Goal: Task Accomplishment & Management: Manage account settings

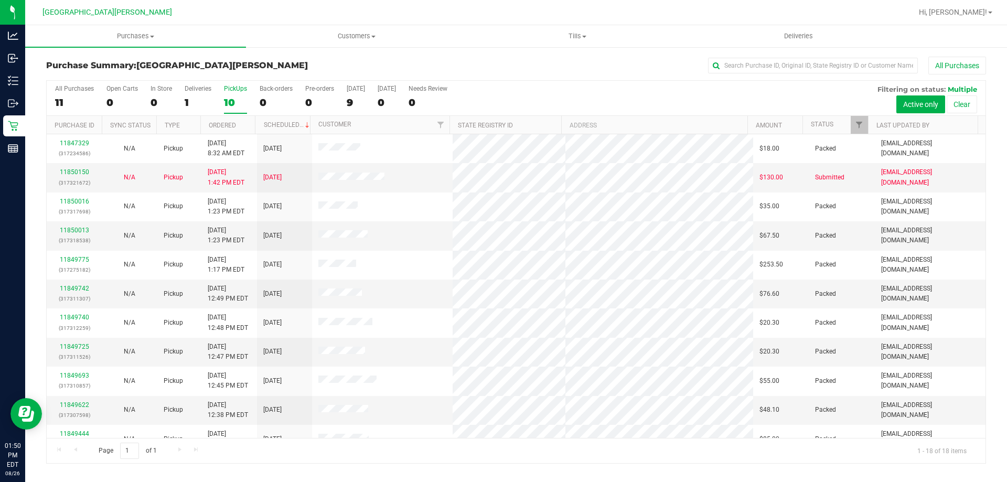
click at [229, 97] on div "10" at bounding box center [235, 103] width 23 height 12
click at [0, 0] on input "PickUps 10" at bounding box center [0, 0] width 0 height 0
click at [132, 37] on span "Purchases" at bounding box center [135, 35] width 221 height 9
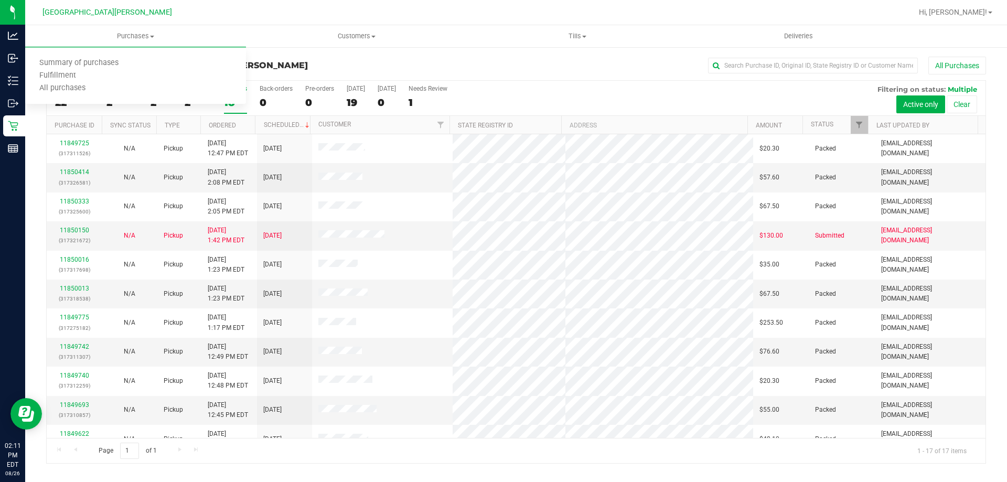
click at [283, 14] on div at bounding box center [550, 12] width 725 height 20
click at [142, 34] on span "Purchases" at bounding box center [135, 35] width 221 height 9
click at [95, 78] on li "Fulfillment" at bounding box center [135, 76] width 221 height 13
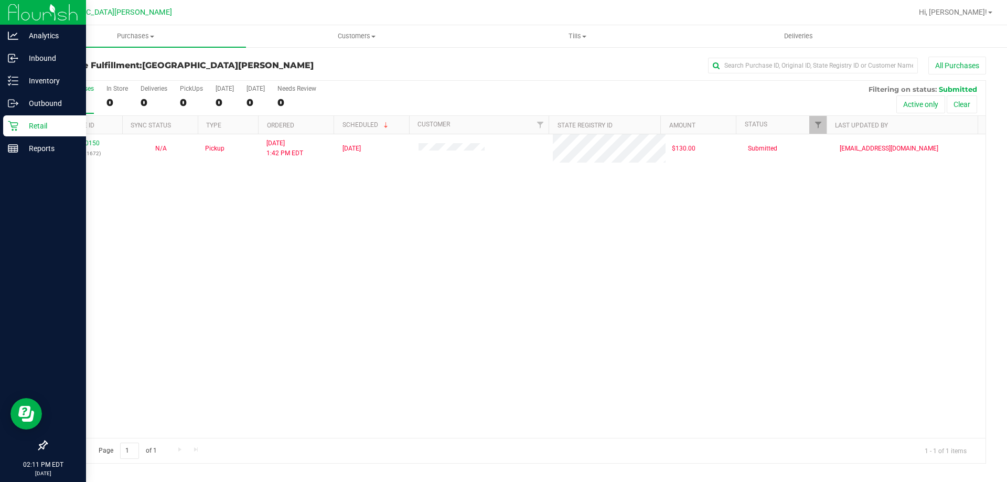
click at [15, 135] on div "Retail" at bounding box center [44, 125] width 83 height 21
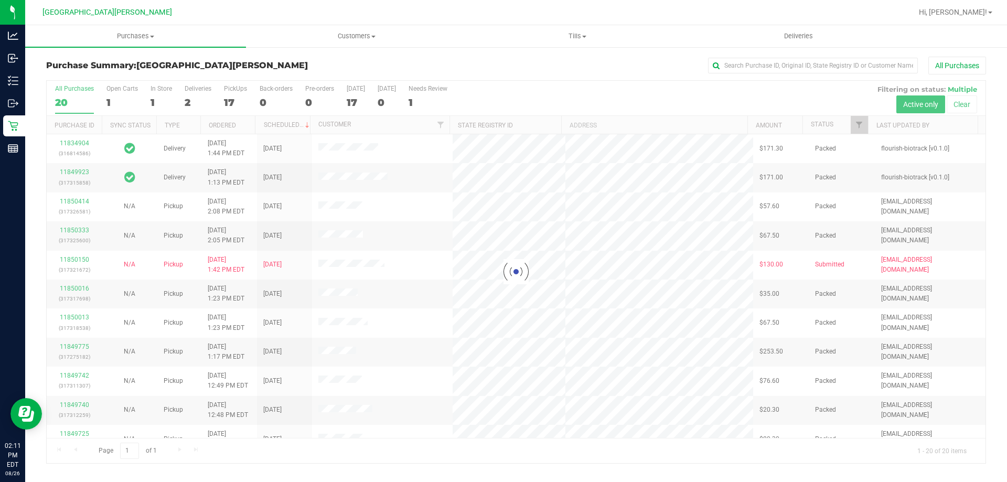
click at [151, 105] on div at bounding box center [516, 272] width 939 height 383
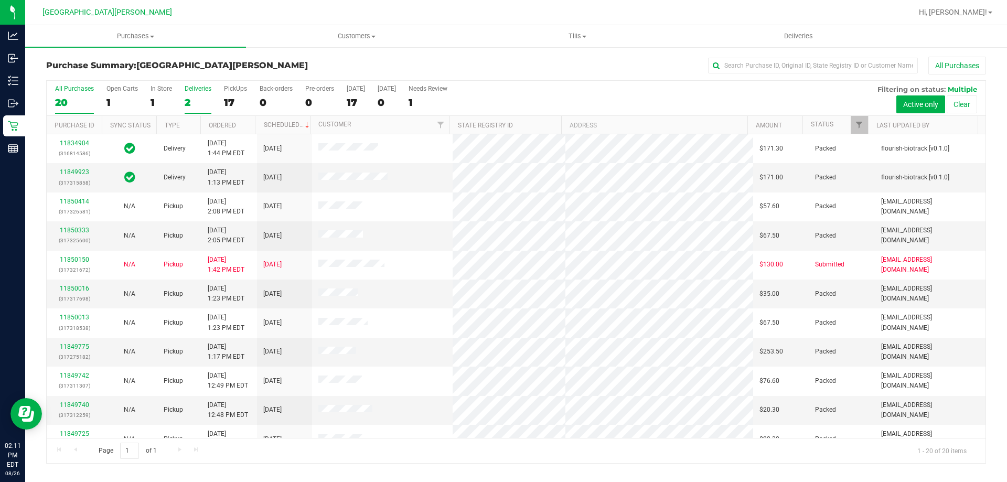
click at [194, 94] on label "Deliveries 2" at bounding box center [198, 99] width 27 height 29
click at [0, 0] on input "Deliveries 2" at bounding box center [0, 0] width 0 height 0
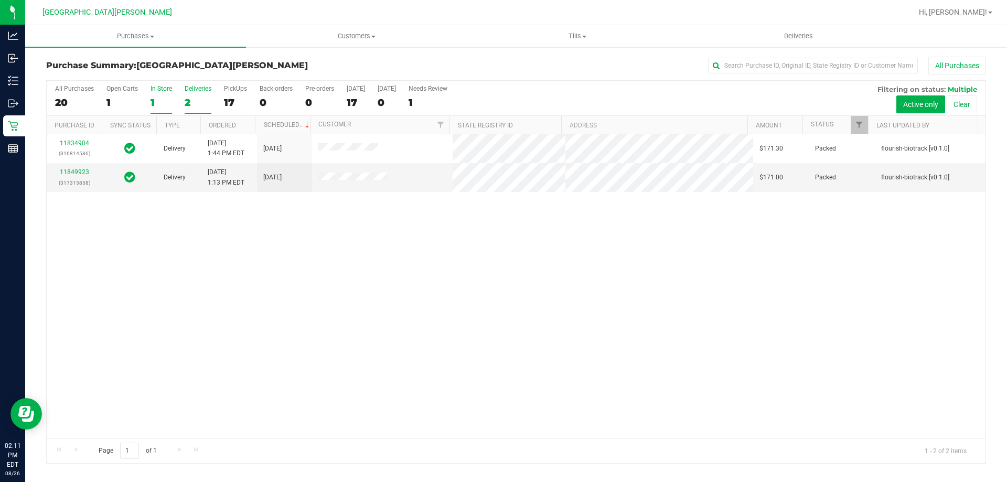
click at [152, 100] on div "1" at bounding box center [162, 103] width 22 height 12
click at [0, 0] on input "In Store 1" at bounding box center [0, 0] width 0 height 0
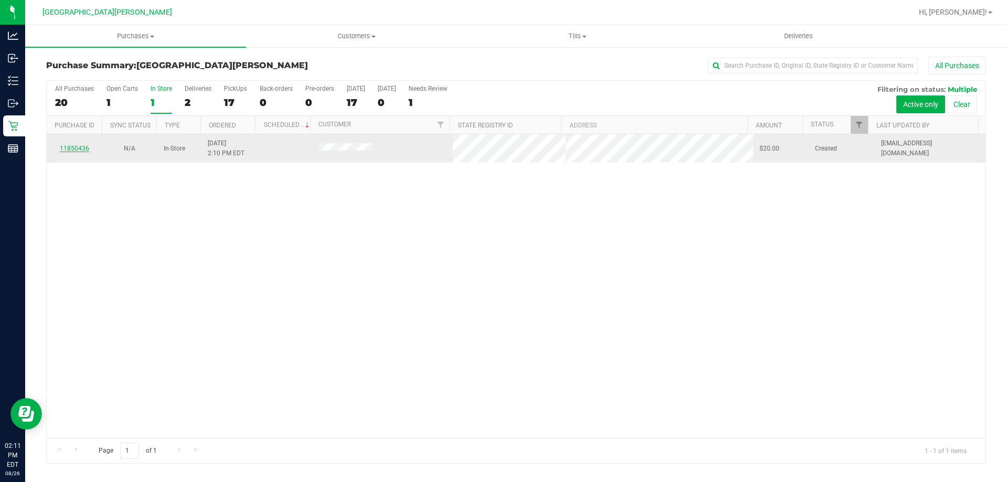
click at [76, 150] on link "11850436" at bounding box center [74, 148] width 29 height 7
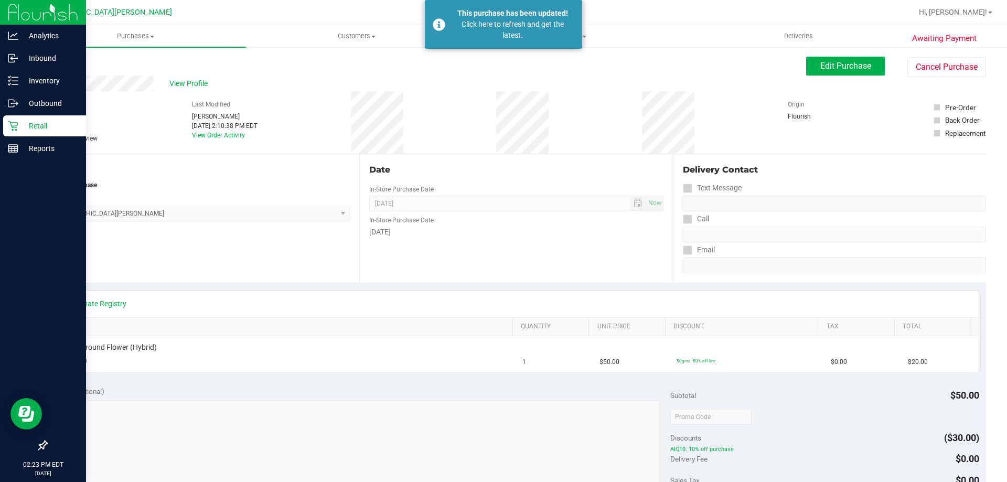
click at [14, 129] on icon at bounding box center [13, 126] width 10 height 10
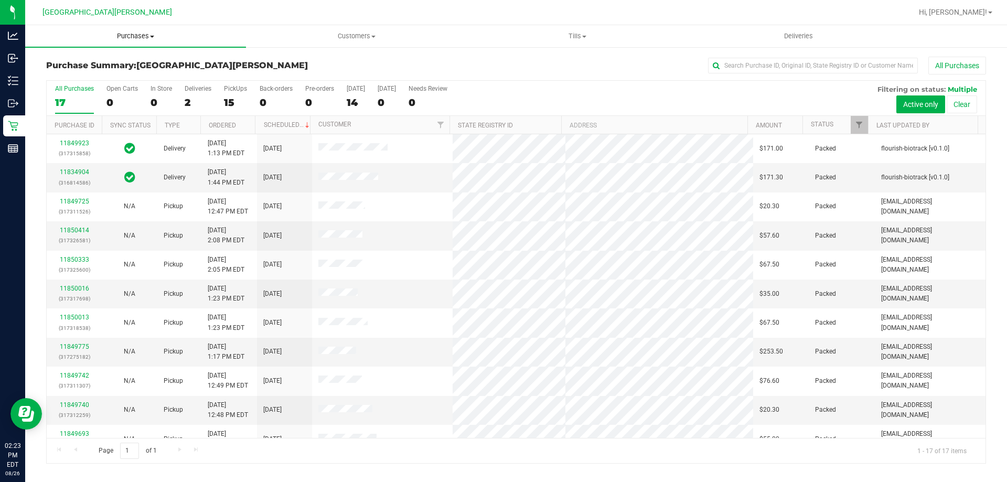
click at [138, 35] on span "Purchases" at bounding box center [135, 35] width 221 height 9
click at [100, 71] on li "Fulfillment" at bounding box center [135, 76] width 221 height 13
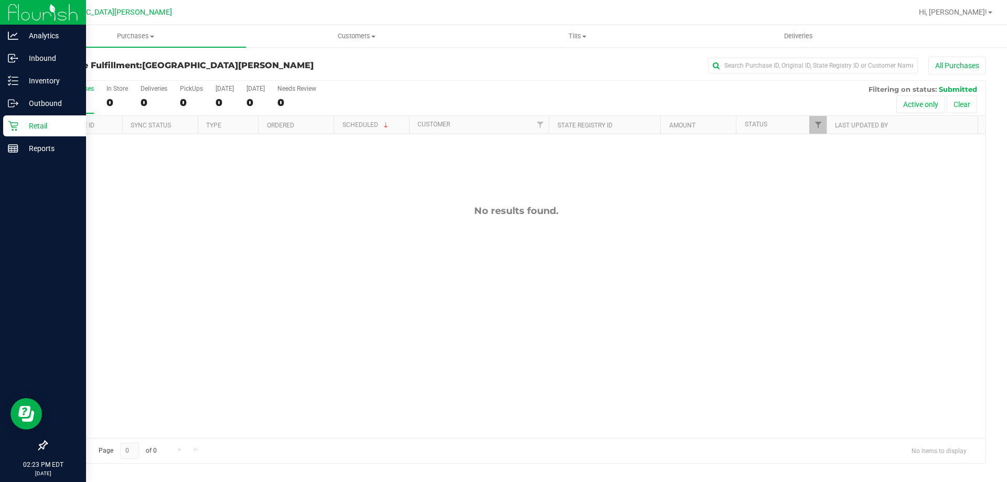
click at [12, 130] on icon at bounding box center [13, 126] width 10 height 10
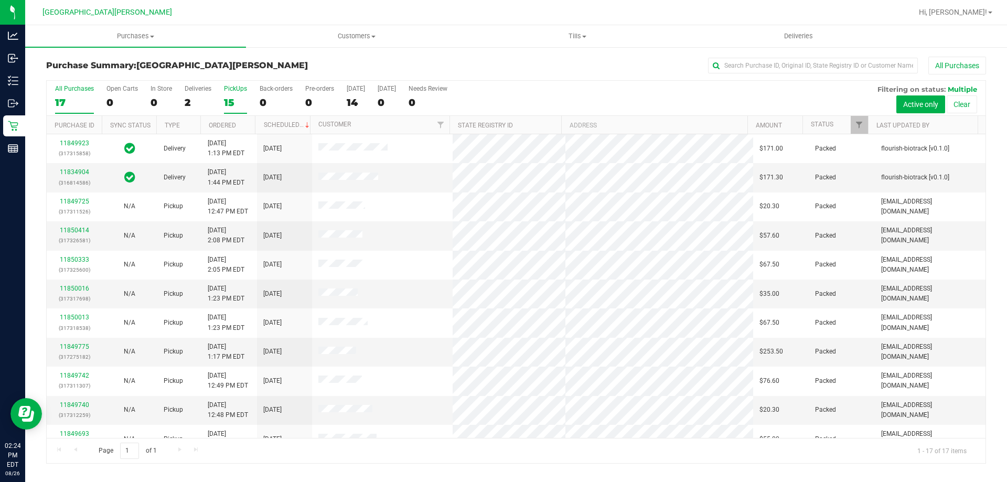
click at [237, 97] on div "15" at bounding box center [235, 103] width 23 height 12
click at [0, 0] on input "PickUps 15" at bounding box center [0, 0] width 0 height 0
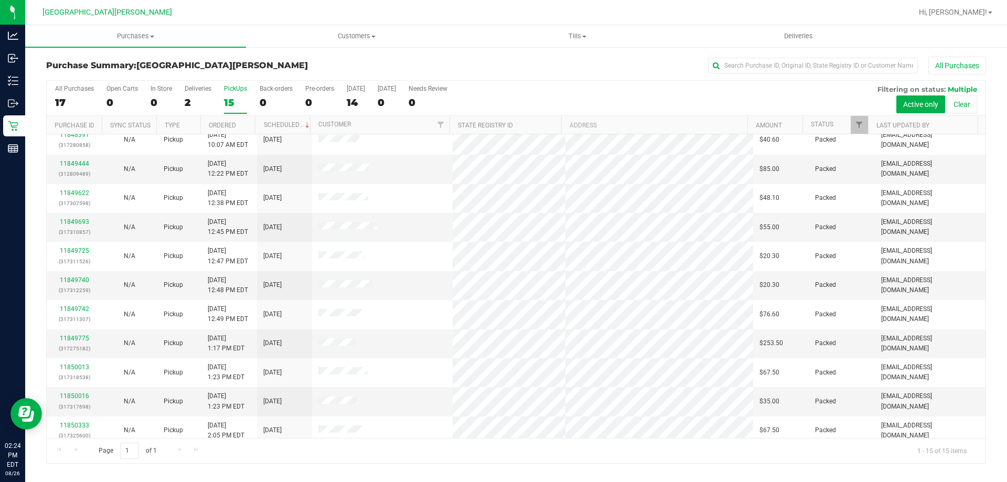
scroll to position [132, 0]
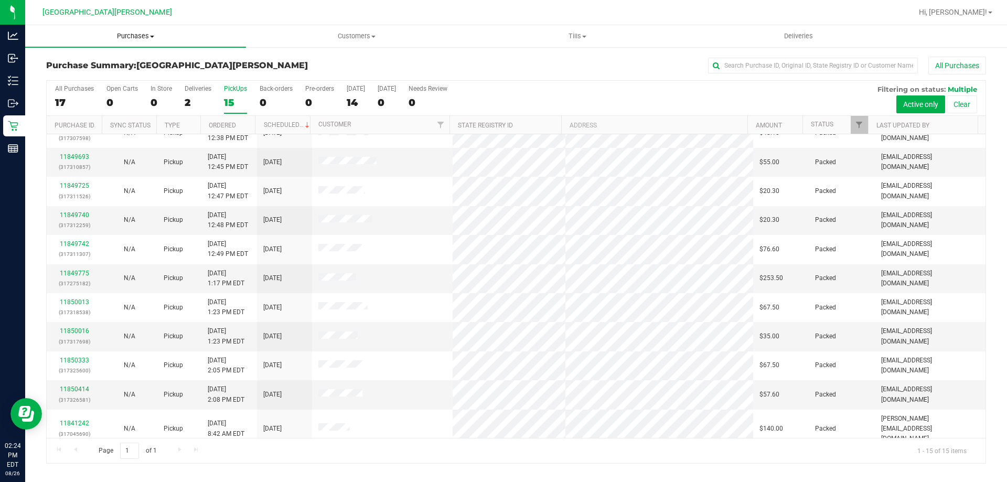
click at [139, 38] on span "Purchases" at bounding box center [135, 35] width 221 height 9
click at [110, 77] on li "Fulfillment" at bounding box center [135, 76] width 221 height 13
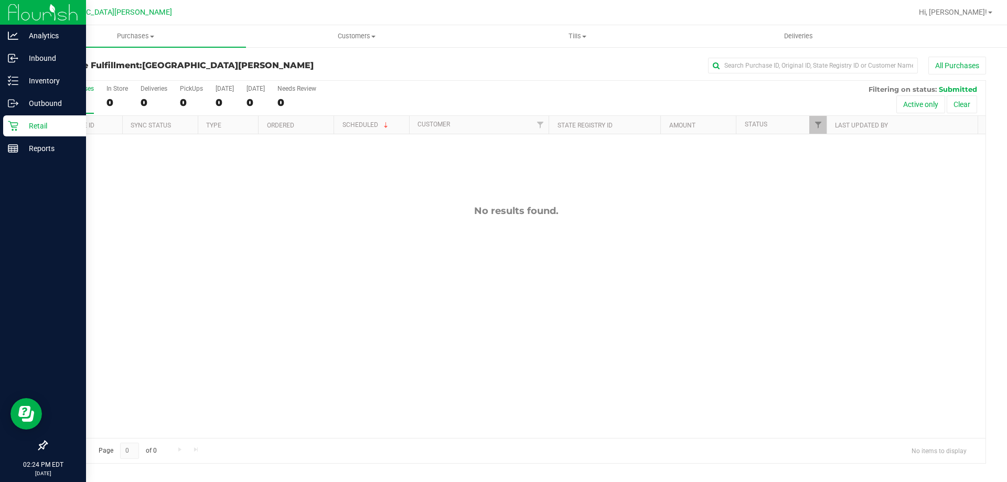
click at [20, 131] on p "Retail" at bounding box center [49, 126] width 63 height 13
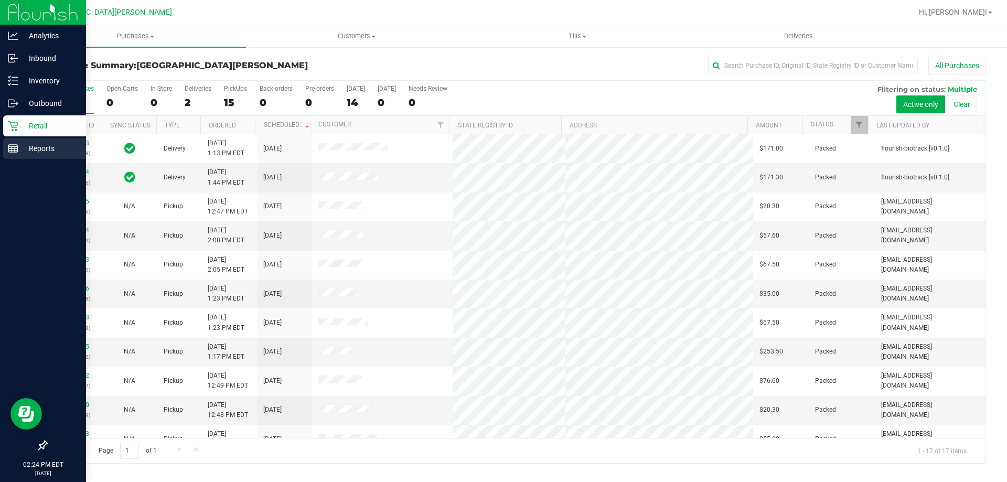
click at [5, 158] on div "Reports" at bounding box center [44, 148] width 83 height 21
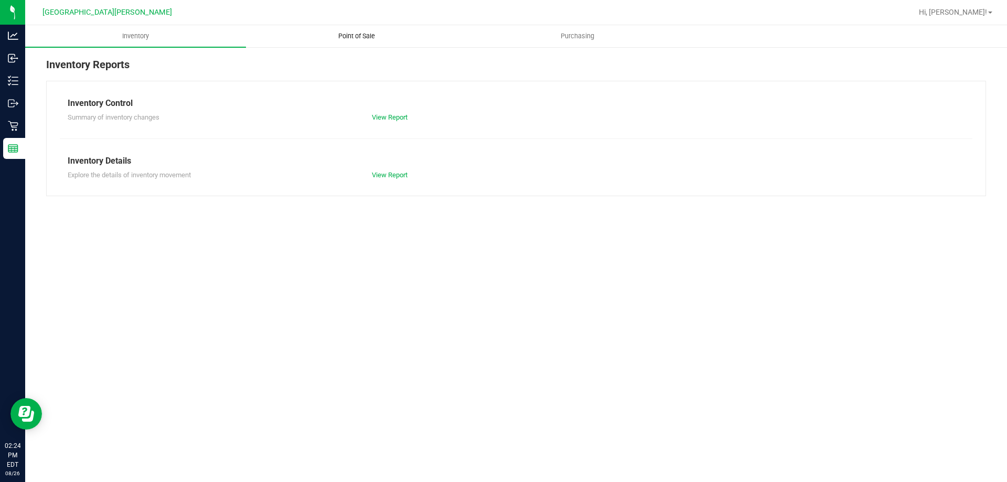
click at [351, 35] on span "Point of Sale" at bounding box center [356, 35] width 65 height 9
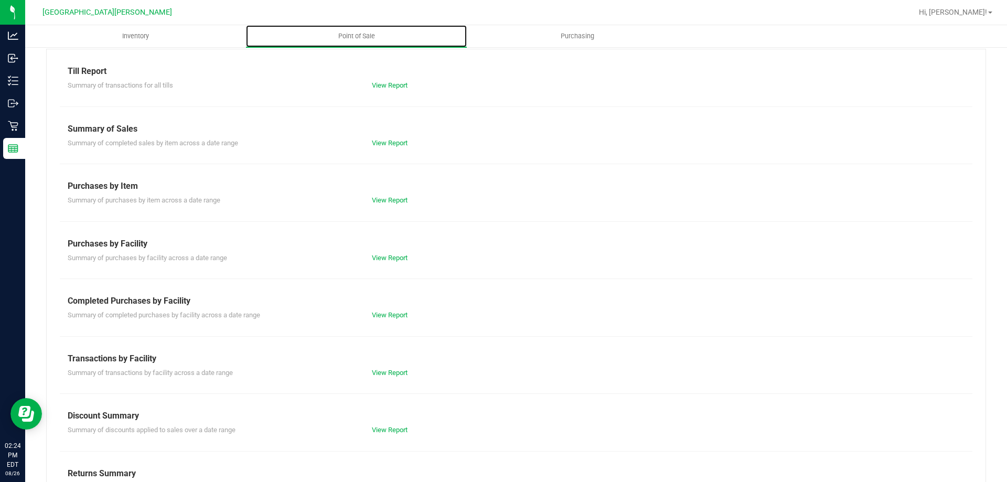
scroll to position [69, 0]
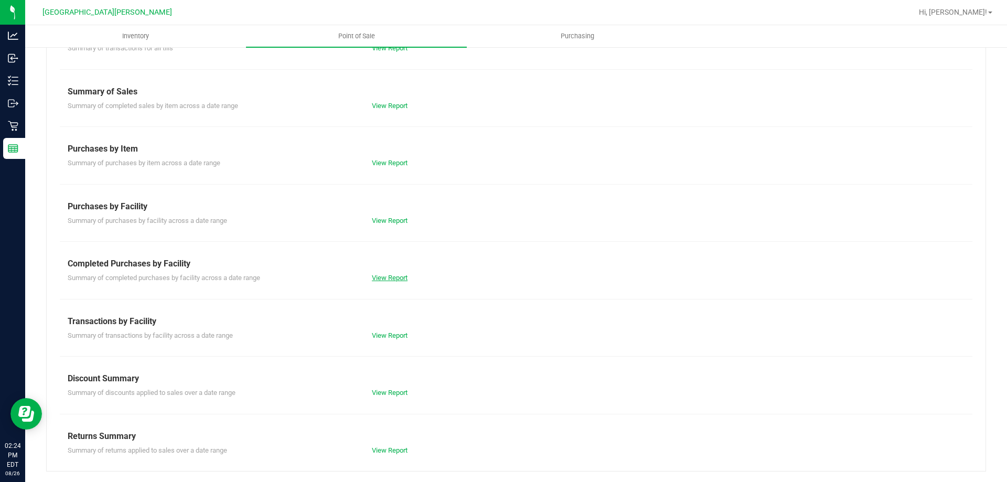
click at [401, 279] on link "View Report" at bounding box center [390, 278] width 36 height 8
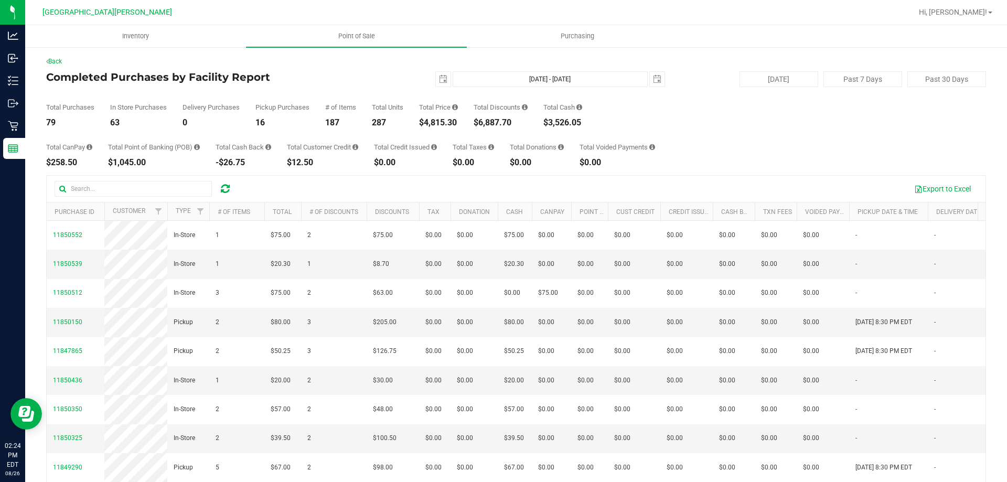
click at [451, 119] on div "$4,815.30" at bounding box center [438, 123] width 39 height 8
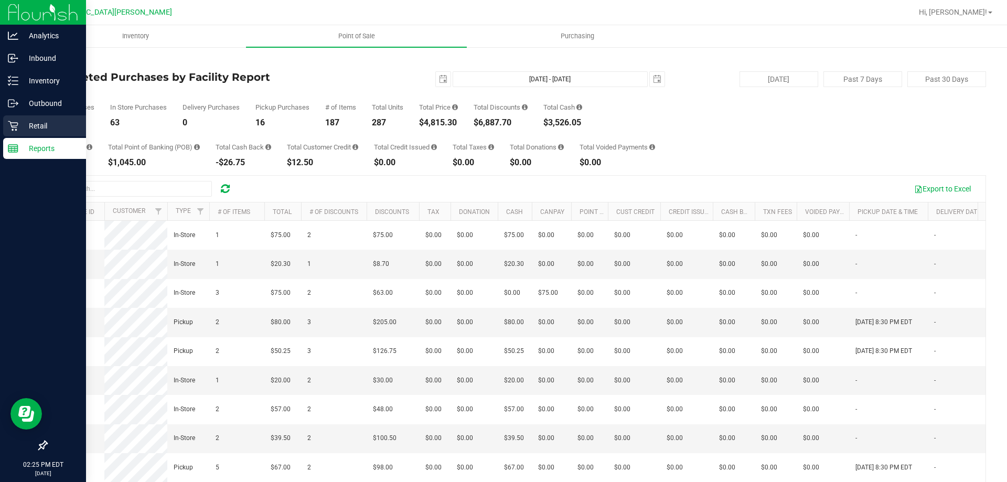
click at [18, 130] on p "Retail" at bounding box center [49, 126] width 63 height 13
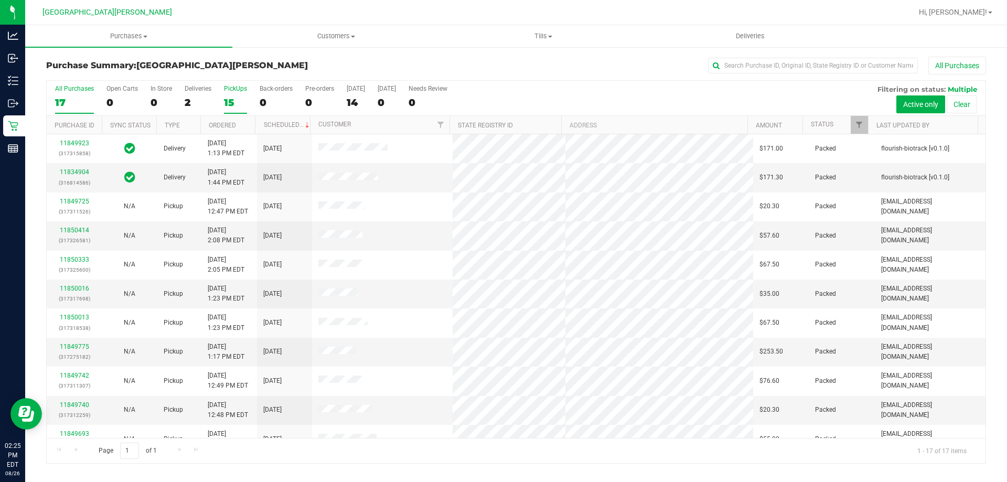
click at [237, 92] on label "PickUps 15" at bounding box center [235, 99] width 23 height 29
click at [0, 0] on input "PickUps 15" at bounding box center [0, 0] width 0 height 0
click at [236, 91] on div "PickUps" at bounding box center [235, 88] width 23 height 7
click at [0, 0] on input "PickUps 15" at bounding box center [0, 0] width 0 height 0
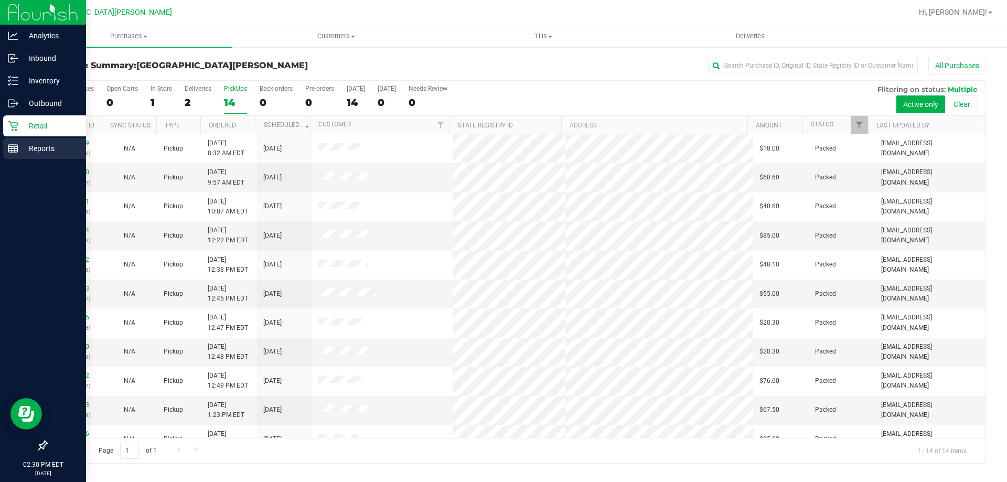
click at [1, 153] on link "Reports" at bounding box center [43, 149] width 86 height 23
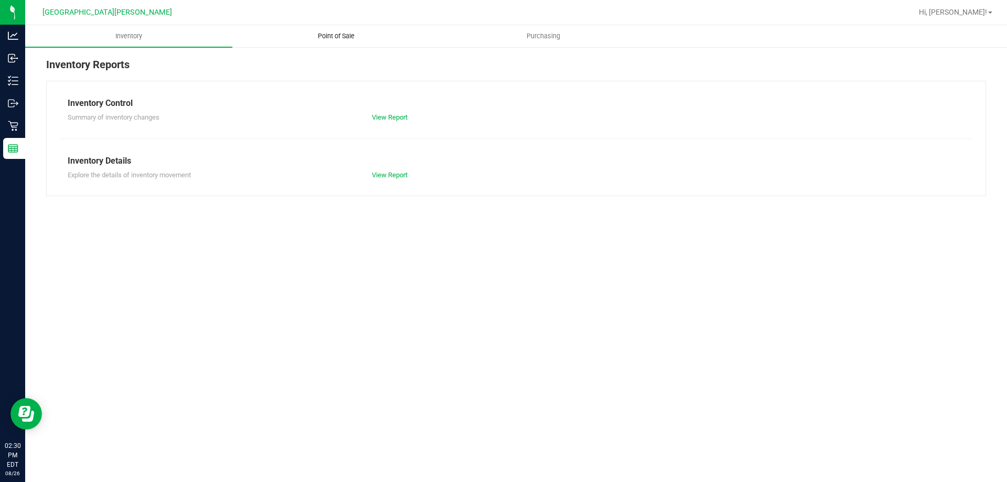
click at [322, 32] on span "Point of Sale" at bounding box center [336, 35] width 65 height 9
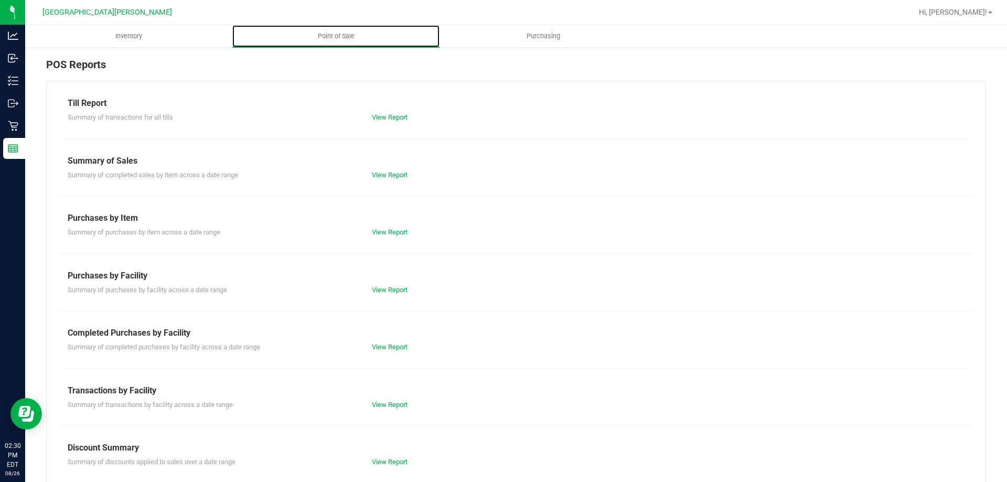
scroll to position [69, 0]
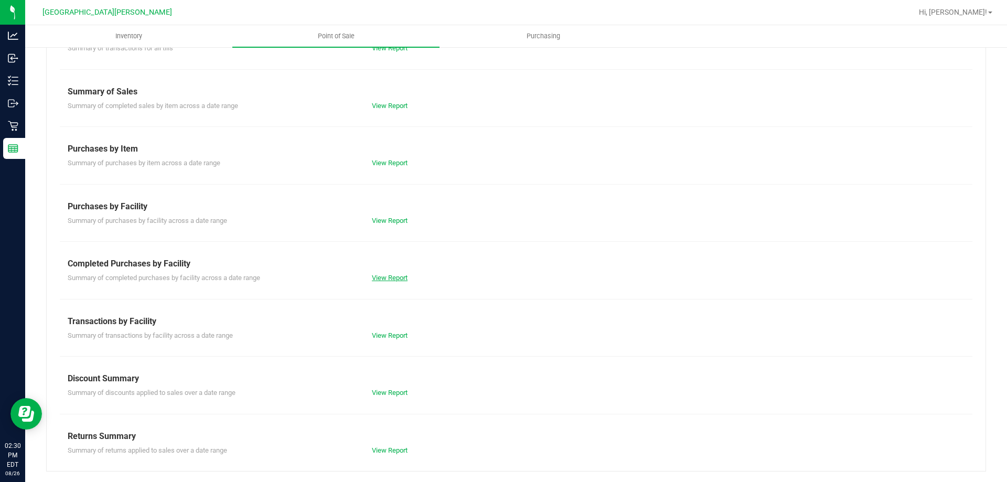
click at [399, 277] on link "View Report" at bounding box center [390, 278] width 36 height 8
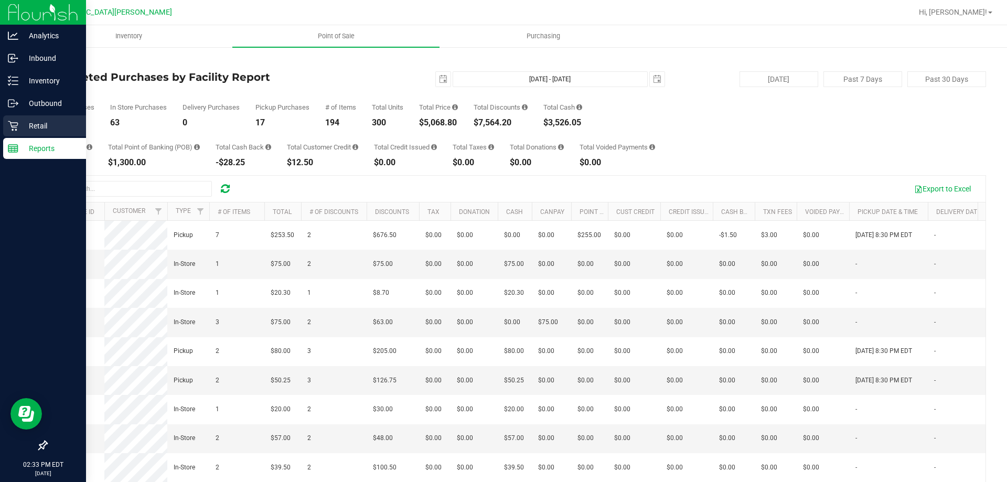
click at [19, 125] on p "Retail" at bounding box center [49, 126] width 63 height 13
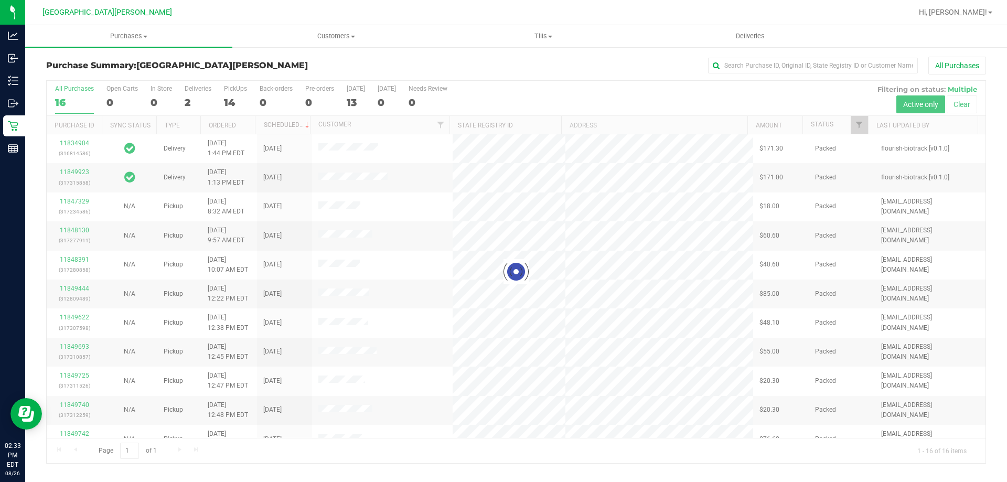
click at [230, 98] on div at bounding box center [516, 272] width 939 height 383
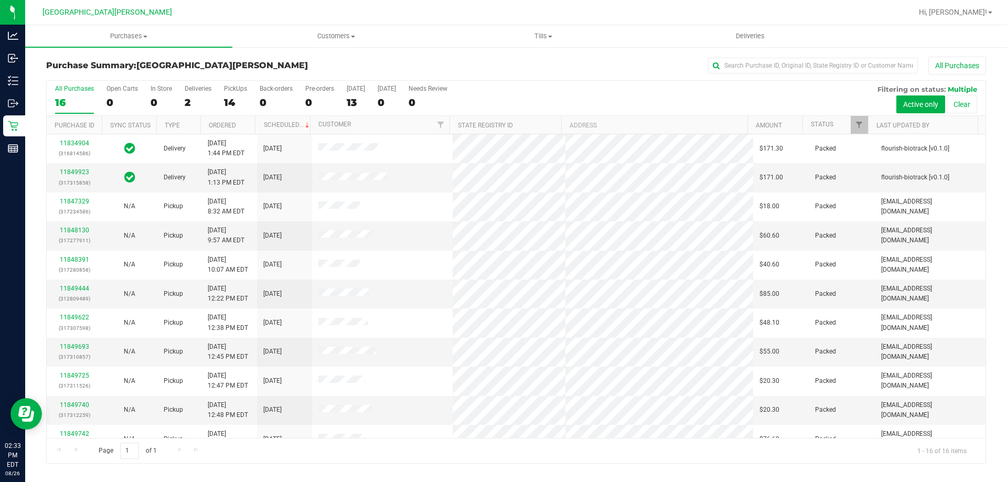
click at [230, 98] on div "14" at bounding box center [235, 103] width 23 height 12
click at [0, 0] on input "PickUps 14" at bounding box center [0, 0] width 0 height 0
click at [236, 89] on div "PickUps" at bounding box center [235, 88] width 23 height 7
click at [0, 0] on input "PickUps 14" at bounding box center [0, 0] width 0 height 0
click at [140, 37] on span "Purchases" at bounding box center [128, 35] width 207 height 9
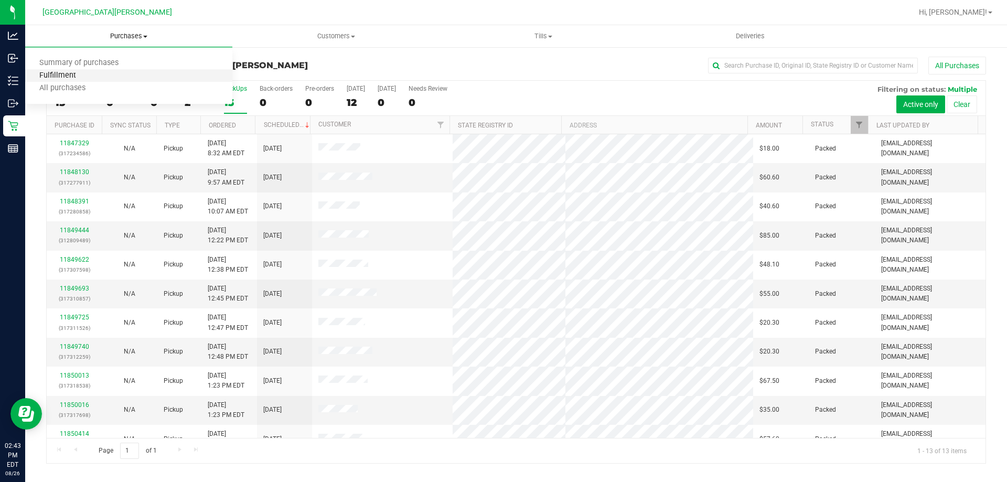
click at [88, 79] on span "Fulfillment" at bounding box center [57, 75] width 65 height 9
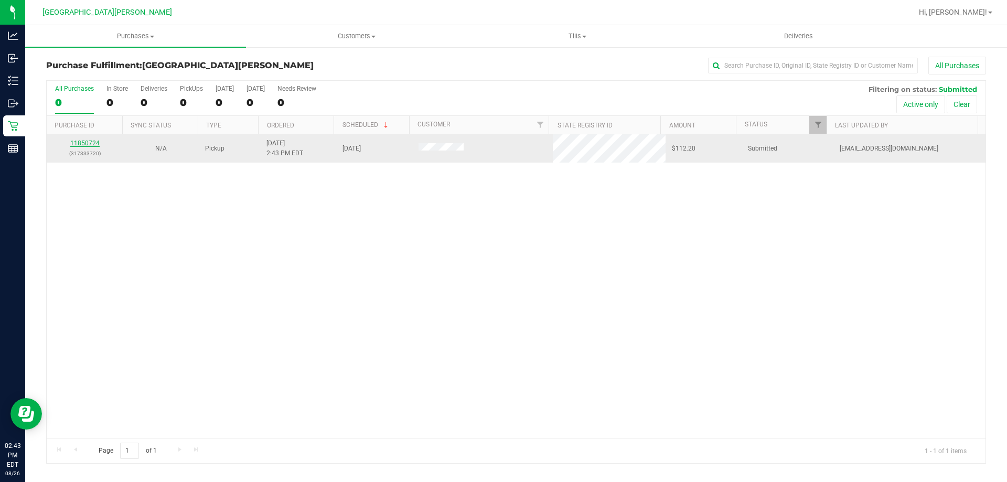
click at [86, 144] on link "11850724" at bounding box center [84, 143] width 29 height 7
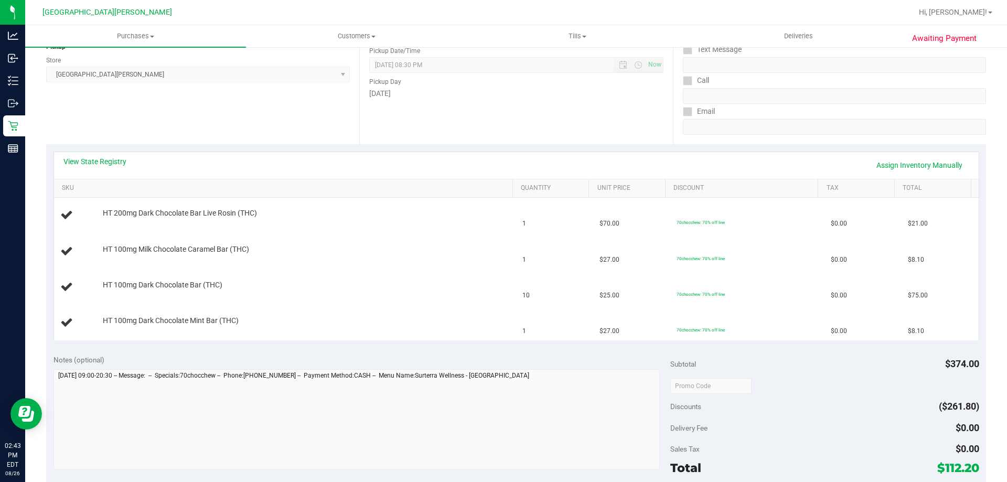
scroll to position [157, 0]
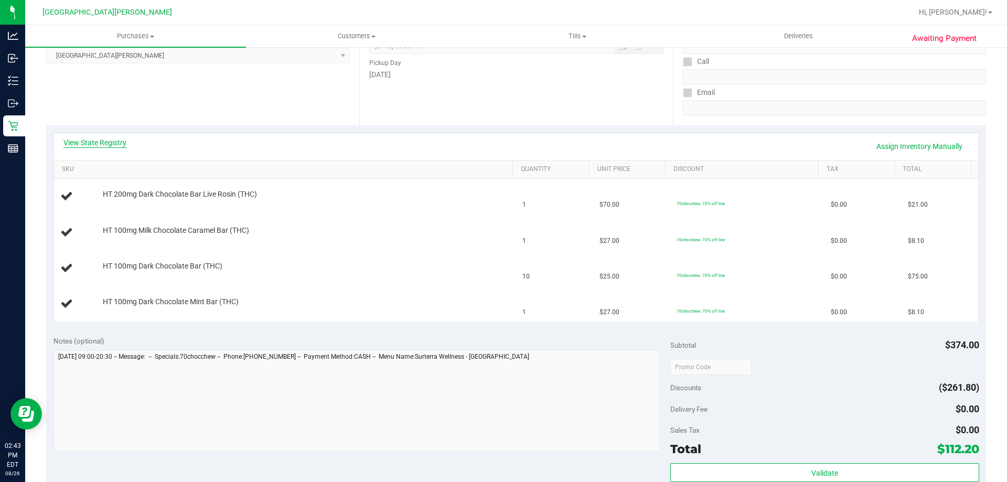
click at [109, 142] on link "View State Registry" at bounding box center [94, 142] width 63 height 10
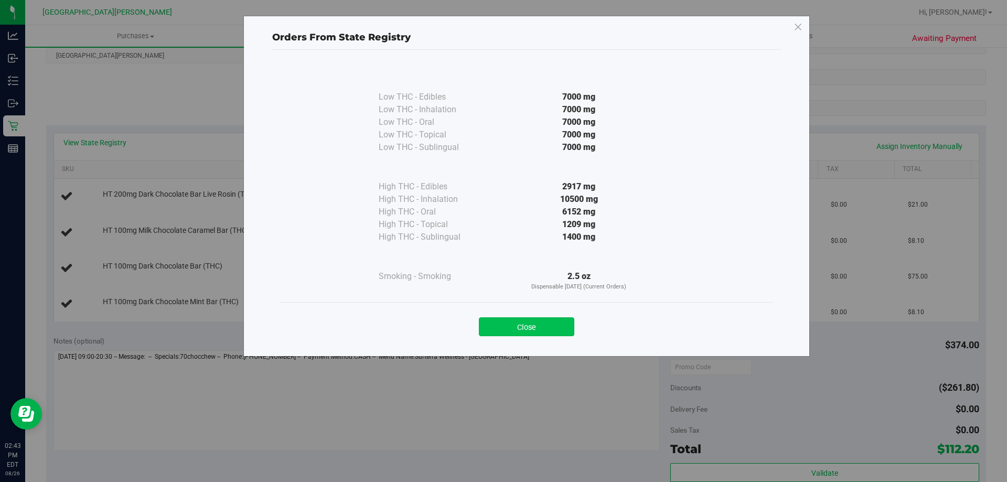
click at [543, 320] on button "Close" at bounding box center [526, 326] width 95 height 19
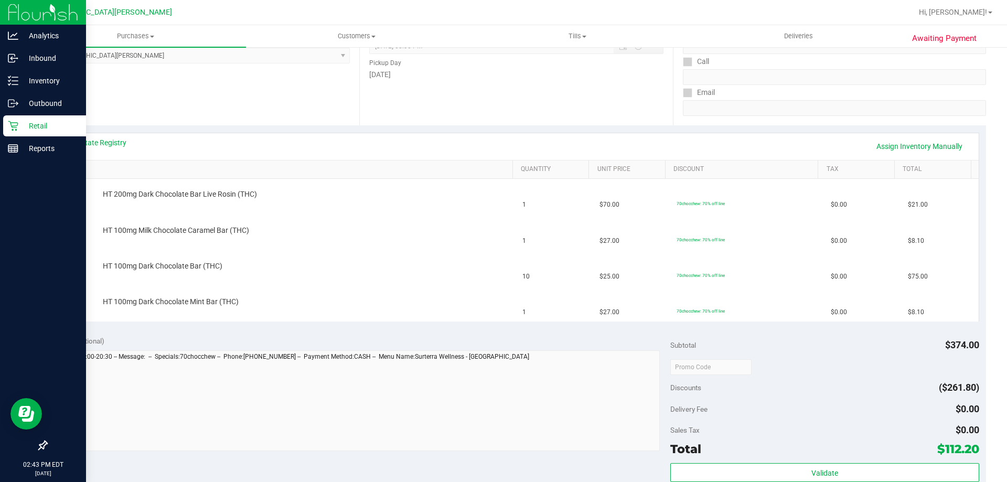
click at [23, 126] on p "Retail" at bounding box center [49, 126] width 63 height 13
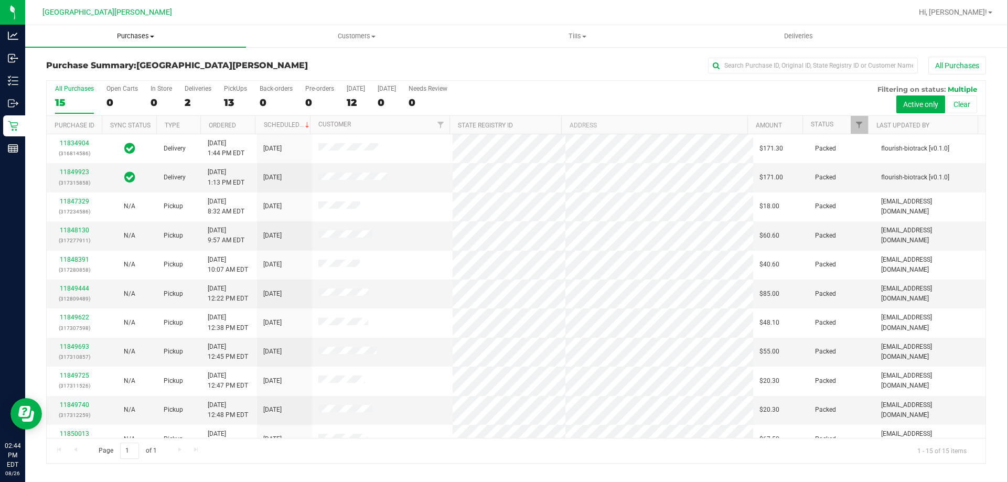
click at [135, 36] on span "Purchases" at bounding box center [135, 35] width 221 height 9
click at [119, 79] on li "Fulfillment" at bounding box center [135, 76] width 221 height 13
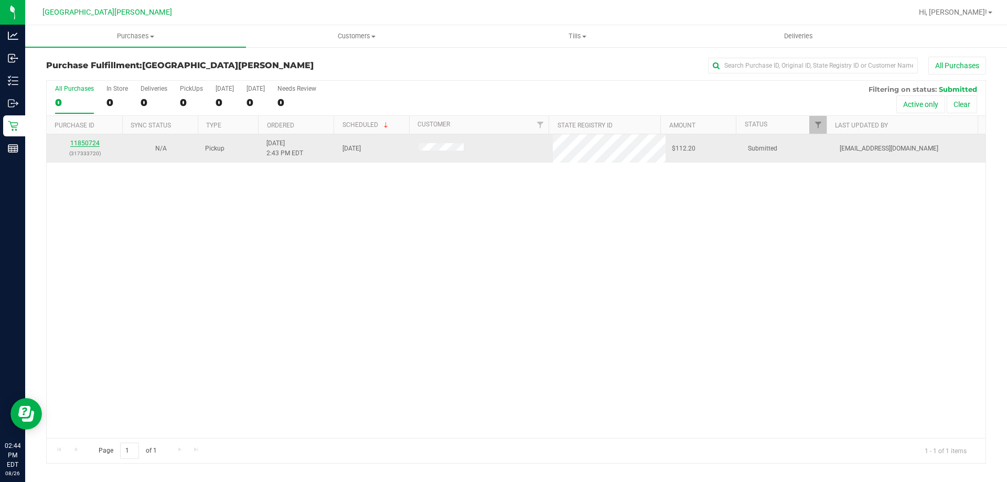
click at [92, 144] on link "11850724" at bounding box center [84, 143] width 29 height 7
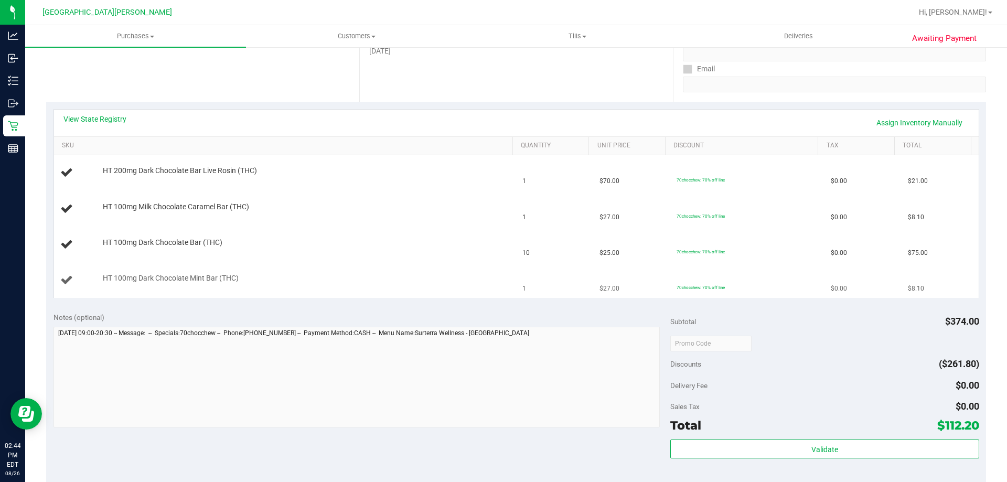
scroll to position [210, 0]
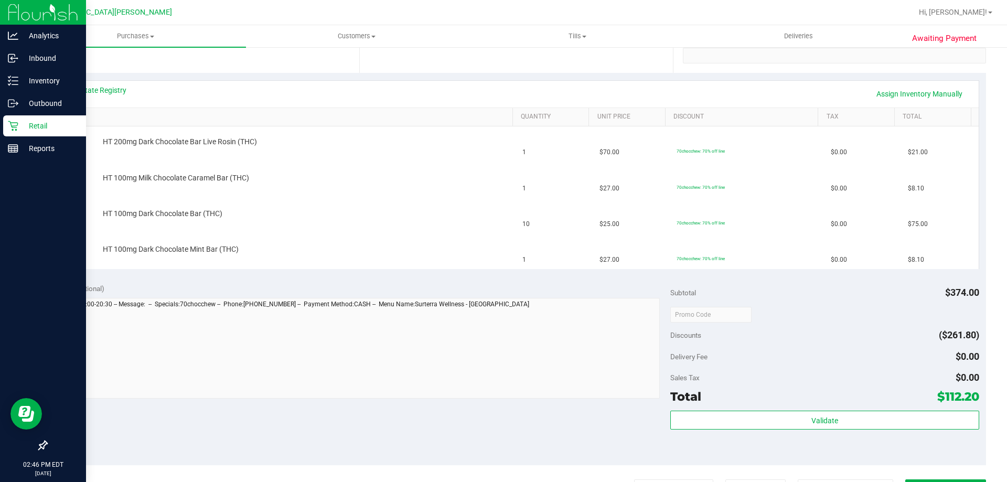
click at [29, 131] on p "Retail" at bounding box center [49, 126] width 63 height 13
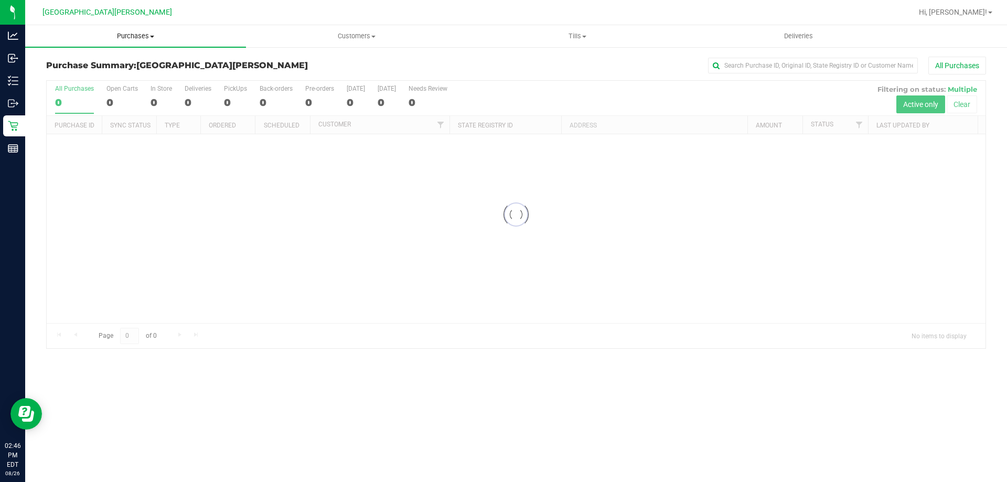
click at [140, 37] on span "Purchases" at bounding box center [135, 35] width 221 height 9
click at [105, 72] on li "Fulfillment" at bounding box center [135, 76] width 221 height 13
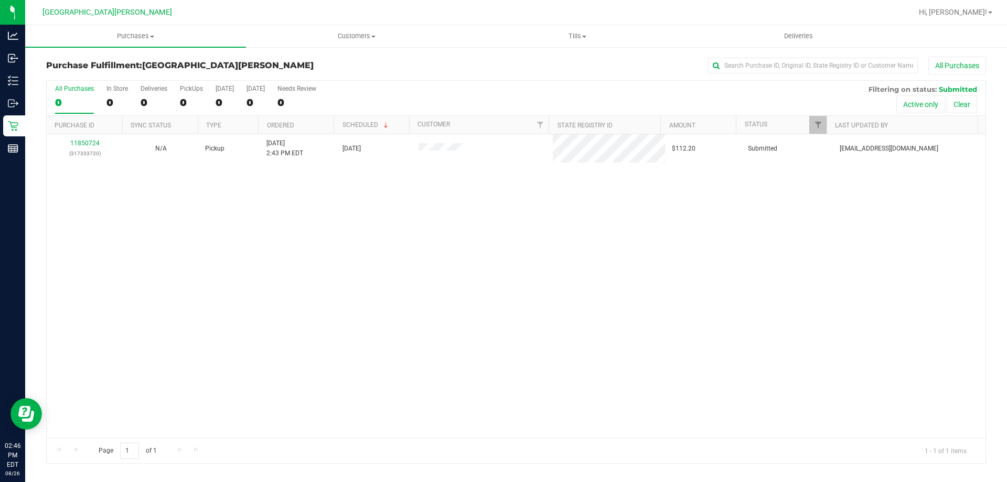
drag, startPoint x: 180, startPoint y: 249, endPoint x: 128, endPoint y: 194, distance: 76.1
click at [179, 248] on div "11850724 (317333720) N/A Pickup [DATE] 2:43 PM EDT 8/26/2025 $112.20 Submitted …" at bounding box center [516, 286] width 939 height 304
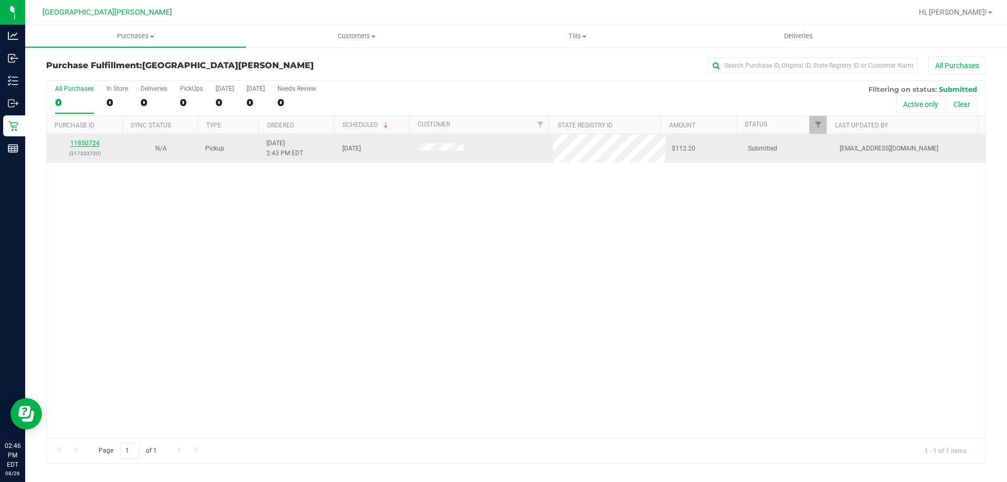
click at [89, 143] on link "11850724" at bounding box center [84, 143] width 29 height 7
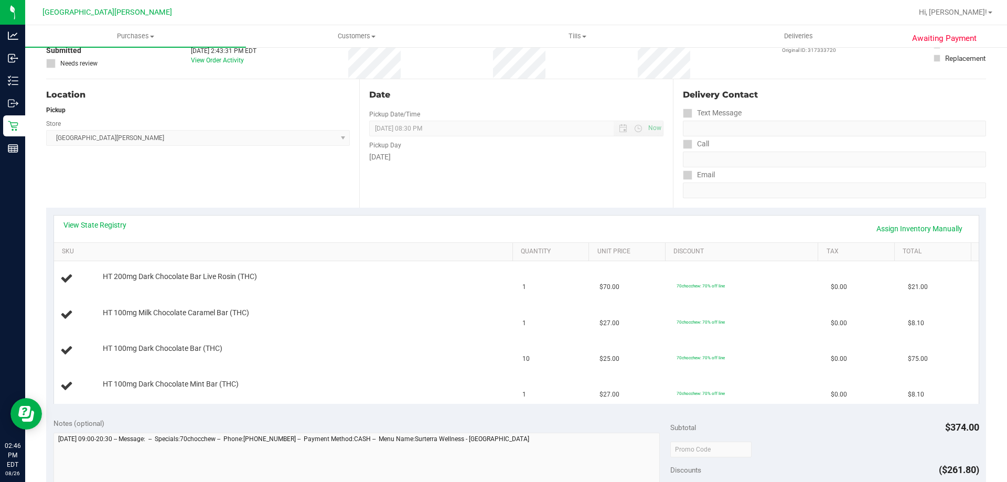
scroll to position [105, 0]
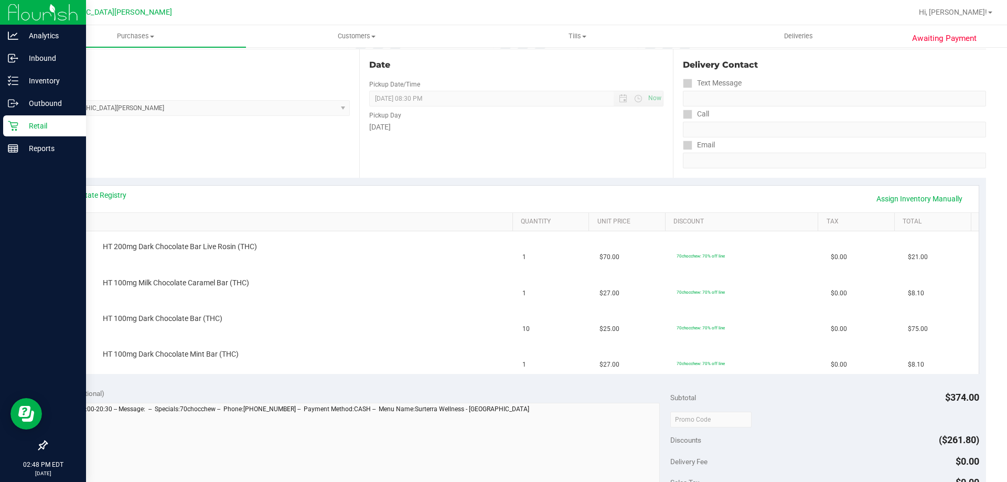
click at [18, 130] on icon at bounding box center [13, 126] width 10 height 10
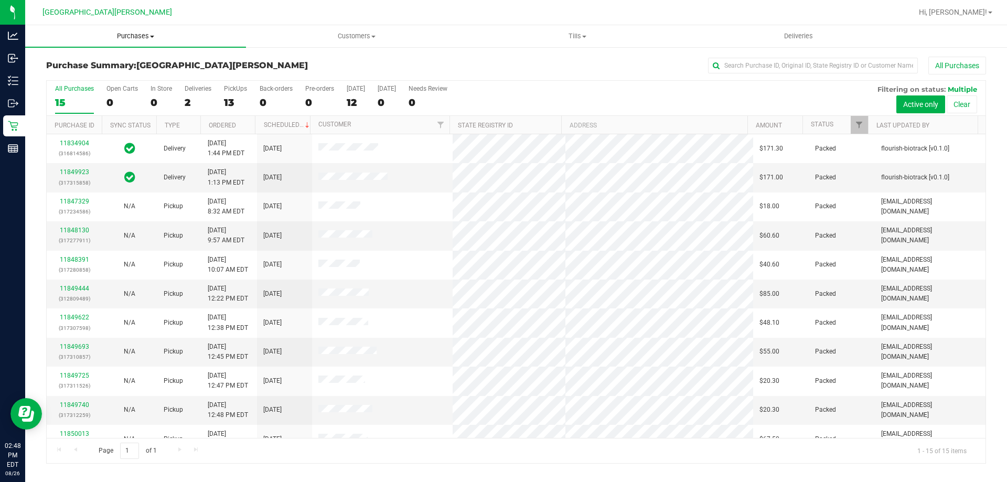
click at [136, 39] on span "Purchases" at bounding box center [135, 35] width 221 height 9
click at [104, 73] on li "Fulfillment" at bounding box center [135, 76] width 221 height 13
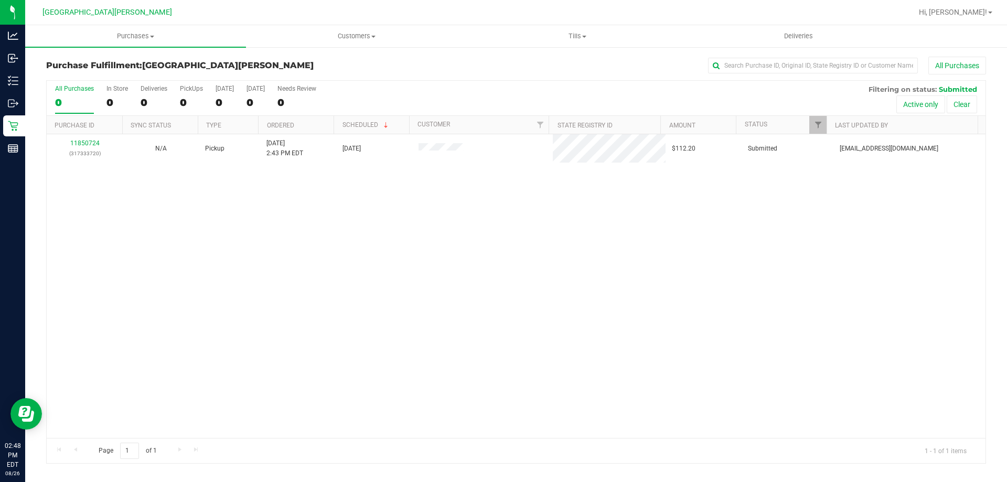
click at [272, 287] on div "11850724 (317333720) N/A Pickup [DATE] 2:43 PM EDT 8/26/2025 $112.20 Submitted …" at bounding box center [516, 286] width 939 height 304
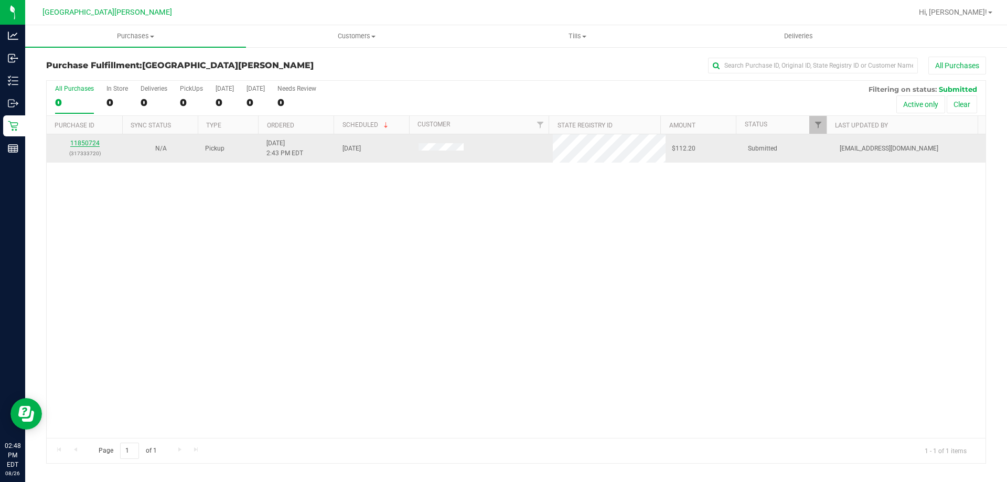
click at [81, 141] on link "11850724" at bounding box center [84, 143] width 29 height 7
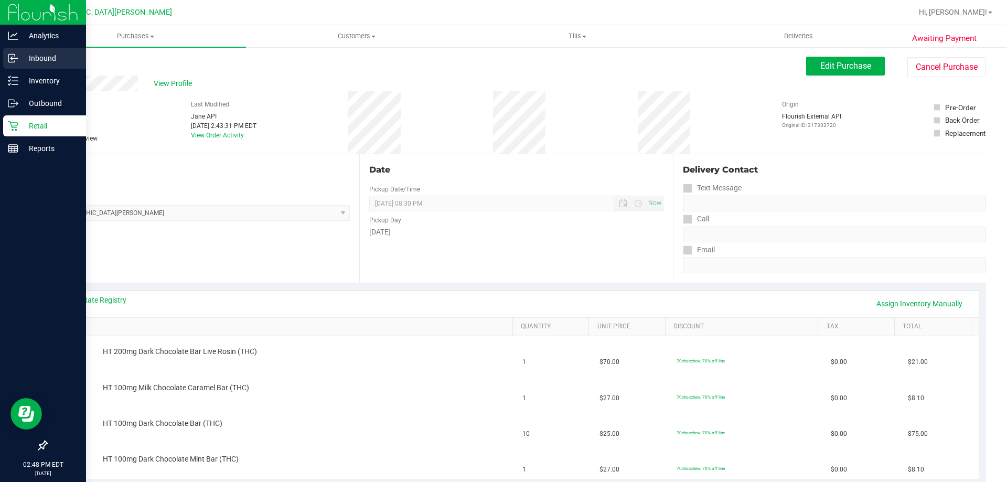
click at [29, 59] on p "Inbound" at bounding box center [49, 58] width 63 height 13
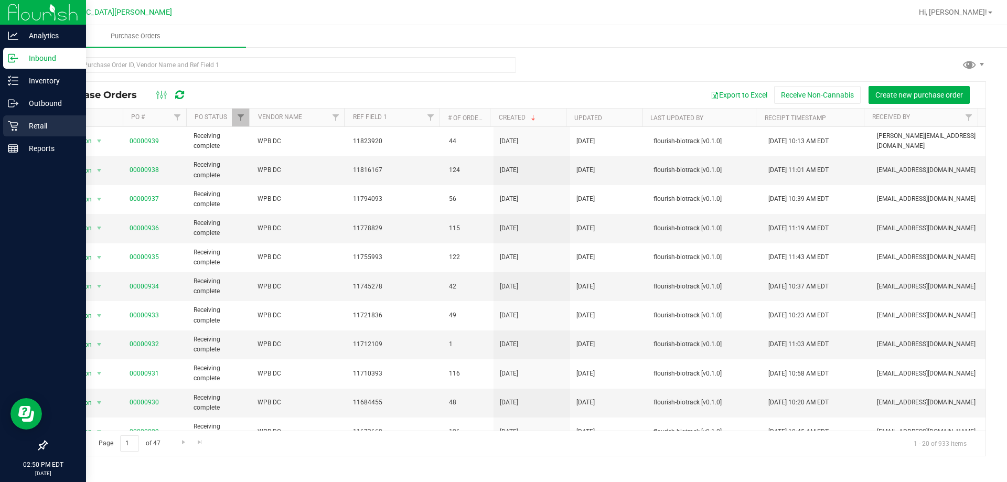
click at [45, 121] on p "Retail" at bounding box center [49, 126] width 63 height 13
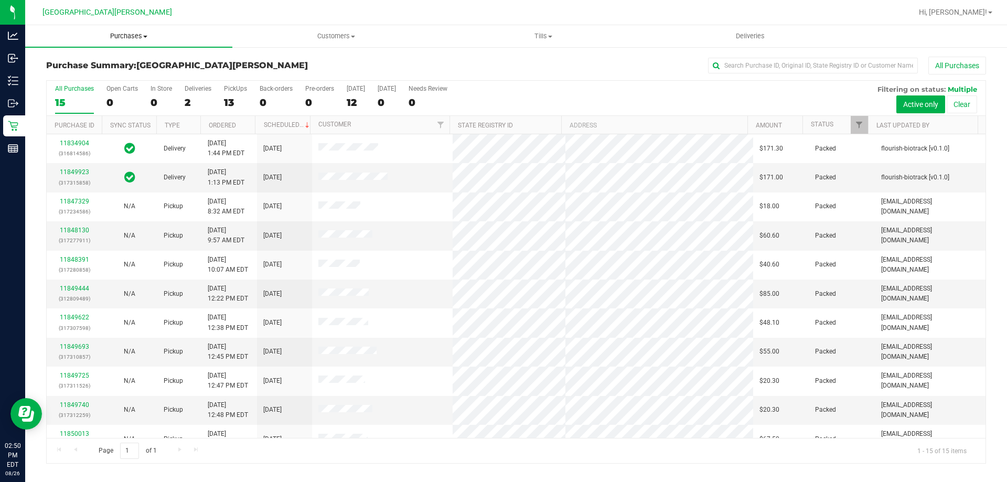
click at [134, 30] on uib-tab-heading "Purchases Summary of purchases Fulfillment All purchases" at bounding box center [128, 36] width 207 height 22
click at [92, 75] on li "Fulfillment" at bounding box center [128, 76] width 207 height 13
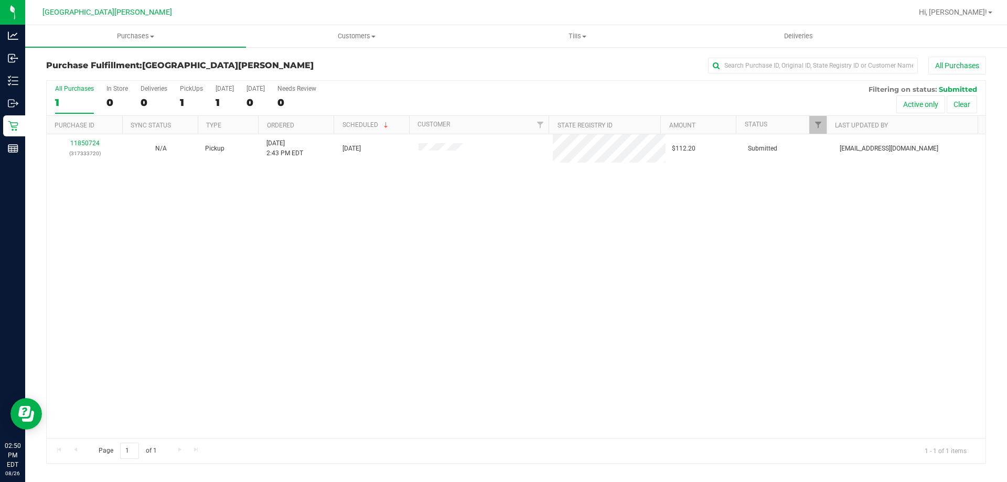
click at [210, 171] on div "11850724 (317333720) N/A Pickup [DATE] 2:43 PM EDT 8/26/2025 $112.20 Submitted …" at bounding box center [516, 286] width 939 height 304
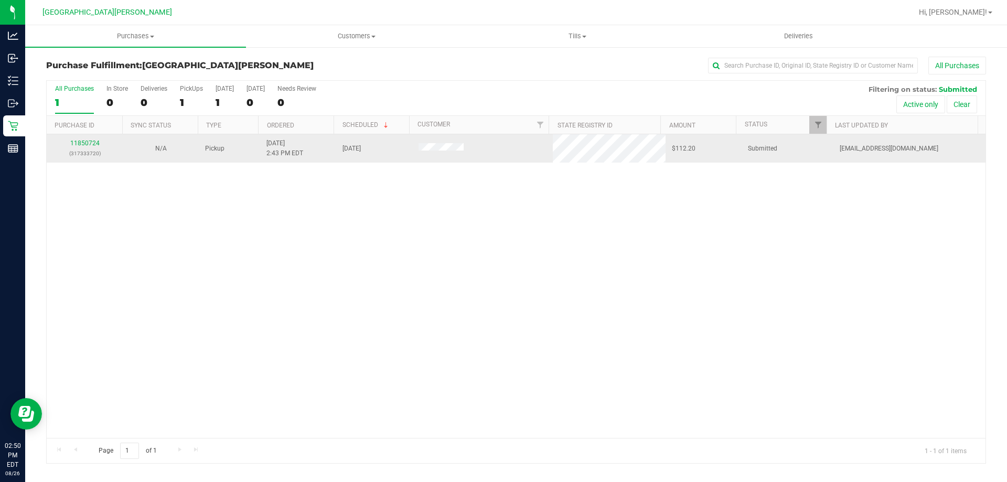
click at [95, 139] on div "11850724 (317333720)" at bounding box center [84, 149] width 63 height 20
click at [80, 143] on link "11850724" at bounding box center [84, 143] width 29 height 7
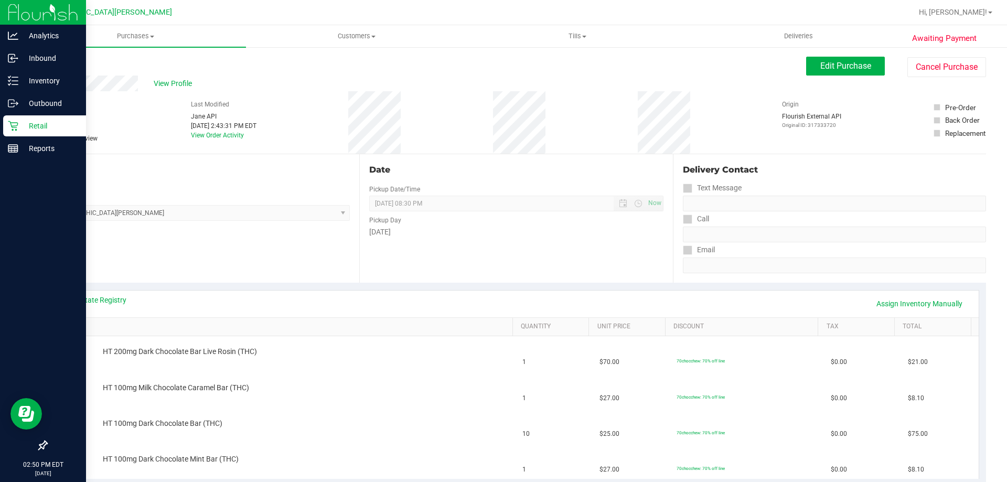
click at [38, 134] on div "Retail" at bounding box center [44, 125] width 83 height 21
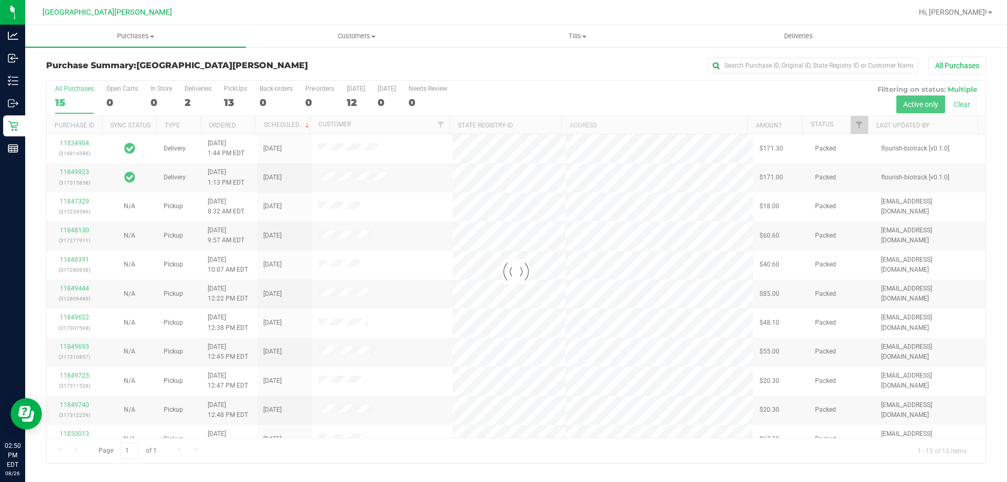
click at [231, 95] on div at bounding box center [516, 272] width 939 height 383
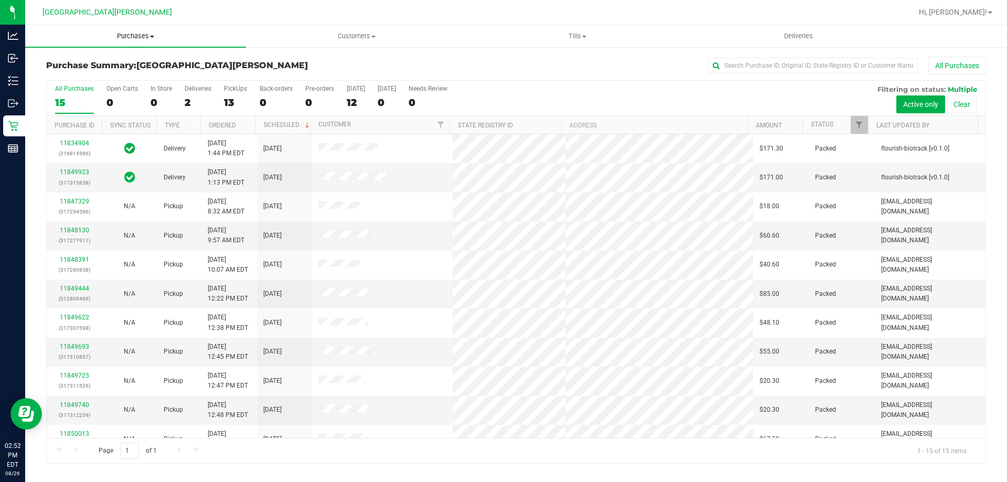
click at [150, 39] on span "Purchases" at bounding box center [135, 35] width 221 height 9
click at [110, 78] on li "Fulfillment" at bounding box center [135, 76] width 221 height 13
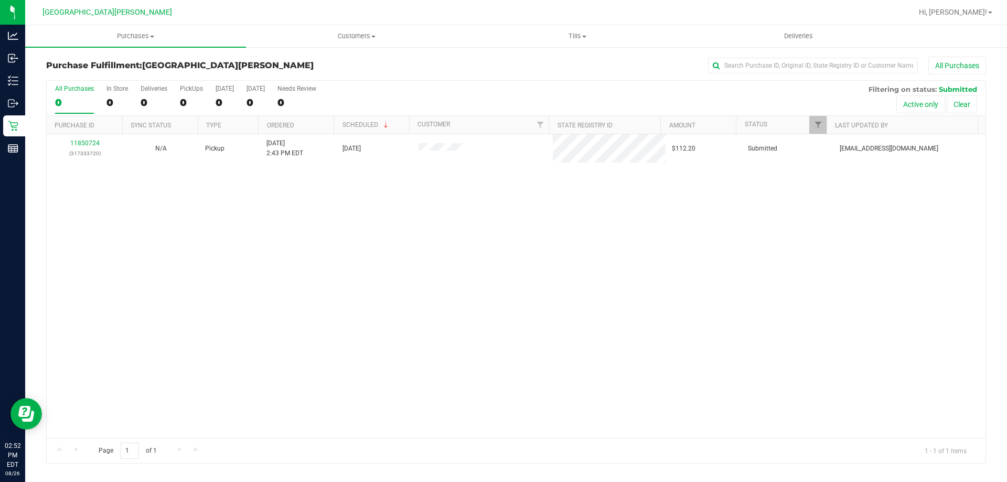
click at [275, 258] on div "11850724 (317333720) N/A Pickup [DATE] 2:43 PM EDT 8/26/2025 $112.20 Submitted …" at bounding box center [516, 286] width 939 height 304
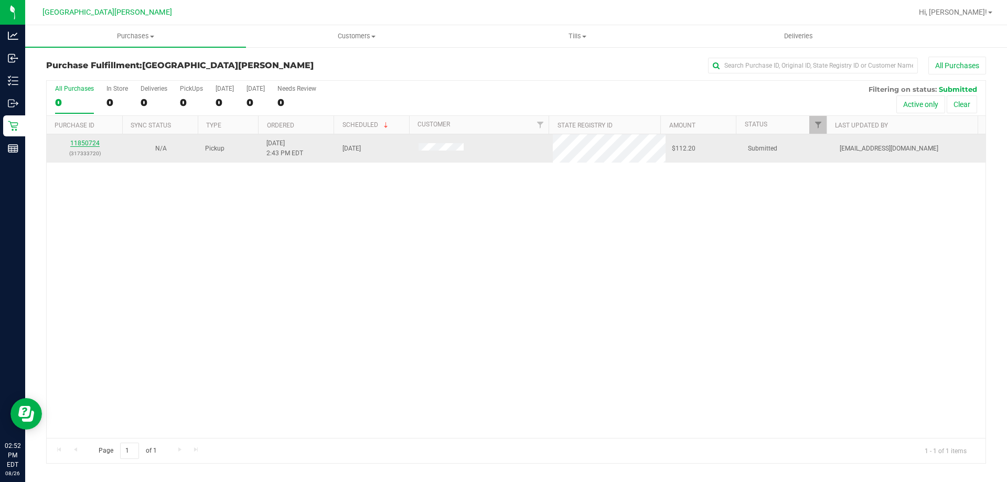
click at [87, 146] on link "11850724" at bounding box center [84, 143] width 29 height 7
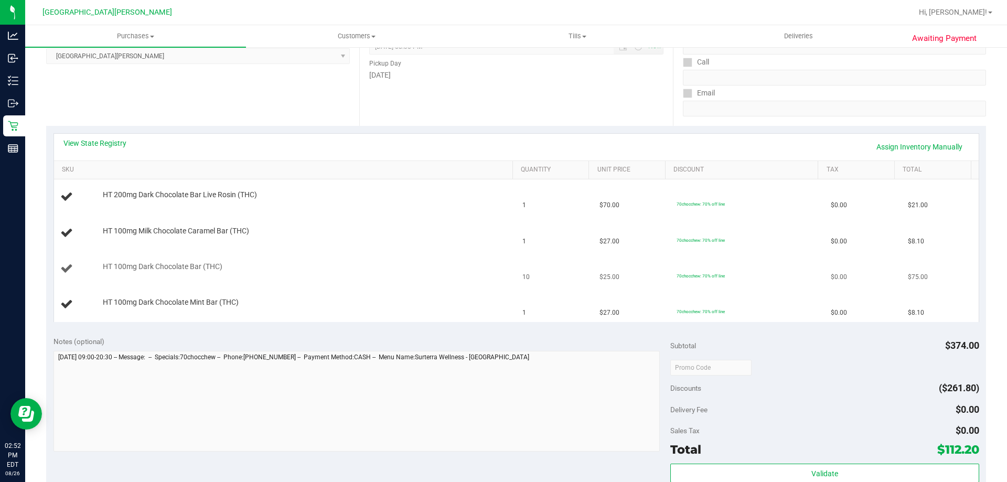
scroll to position [157, 0]
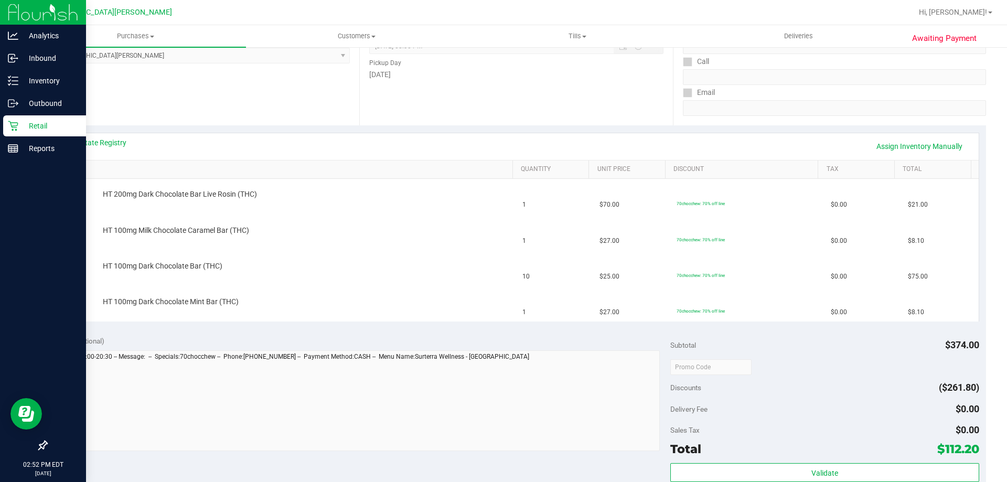
click at [11, 130] on icon at bounding box center [13, 126] width 10 height 10
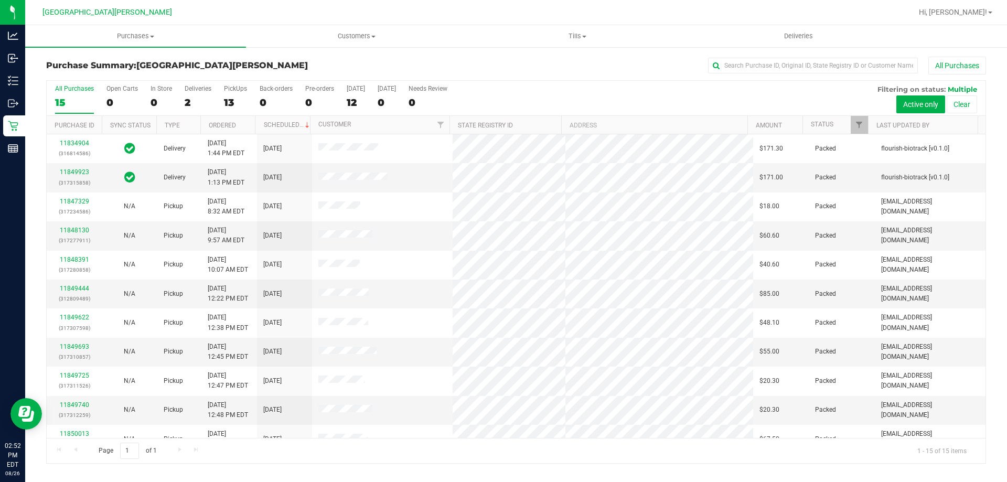
click at [239, 15] on div at bounding box center [550, 12] width 725 height 20
click at [144, 41] on uib-tab-heading "Purchases Summary of purchases Fulfillment All purchases" at bounding box center [135, 36] width 221 height 22
click at [111, 78] on li "Fulfillment" at bounding box center [135, 76] width 221 height 13
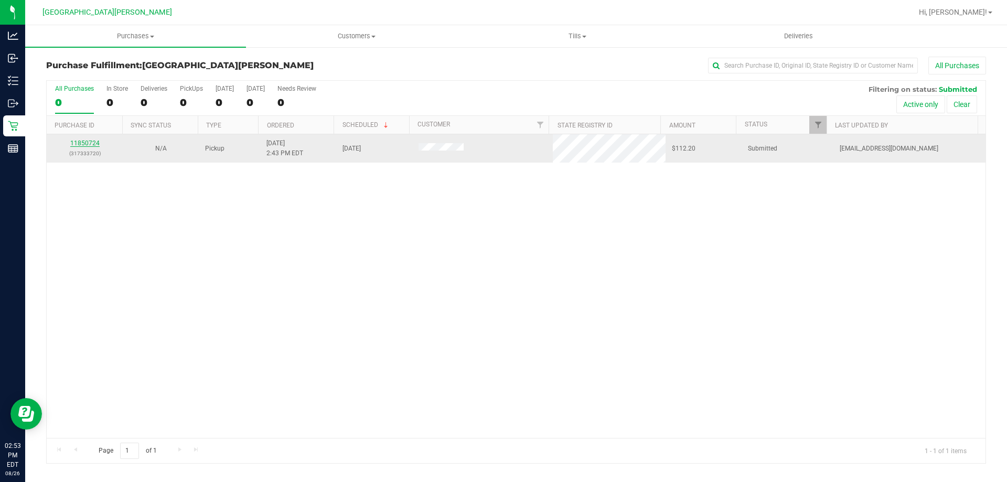
click at [89, 141] on link "11850724" at bounding box center [84, 143] width 29 height 7
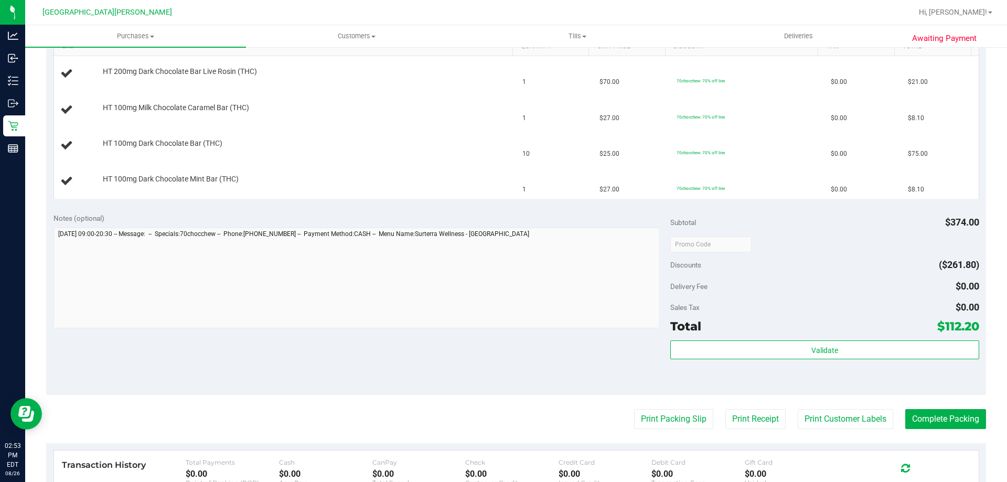
scroll to position [262, 0]
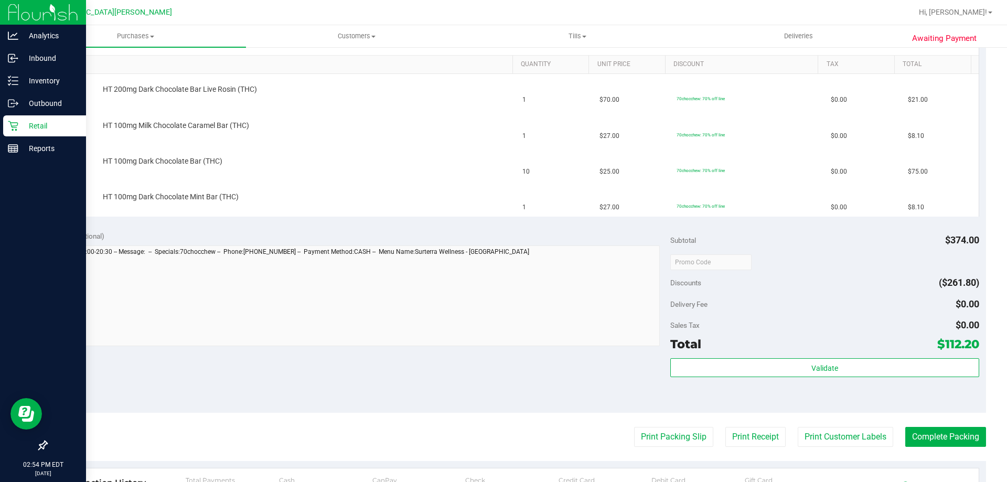
click at [31, 122] on p "Retail" at bounding box center [49, 126] width 63 height 13
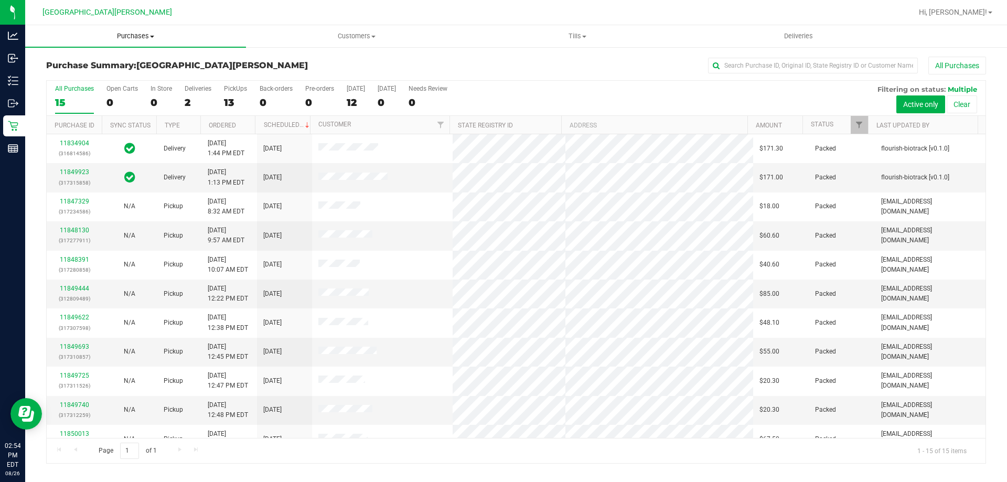
click at [143, 40] on span "Purchases" at bounding box center [135, 35] width 221 height 9
click at [93, 77] on li "Fulfillment" at bounding box center [135, 76] width 221 height 13
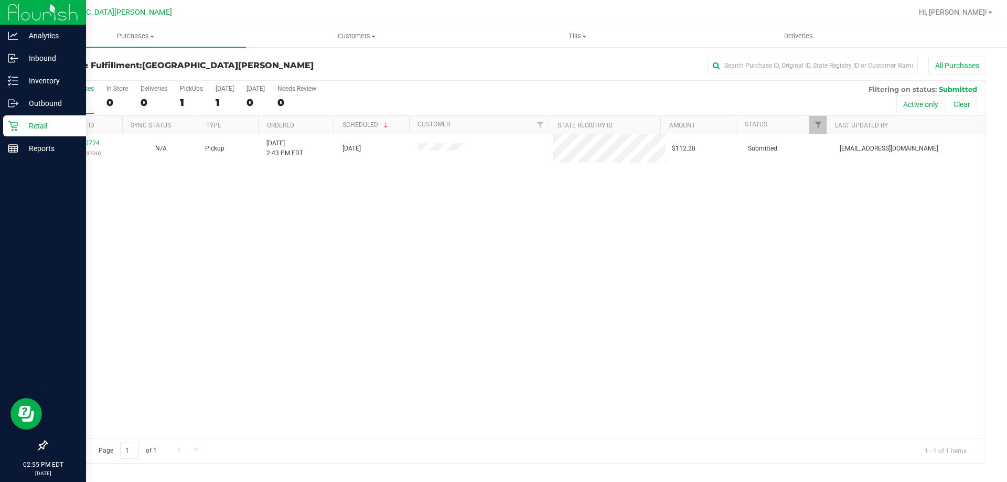
drag, startPoint x: 89, startPoint y: 212, endPoint x: 0, endPoint y: 163, distance: 101.7
click at [75, 215] on div "11850724 (317333720) N/A Pickup [DATE] 2:43 PM EDT 8/26/2025 $112.20 Submitted …" at bounding box center [516, 286] width 939 height 304
click at [37, 120] on p "Retail" at bounding box center [49, 126] width 63 height 13
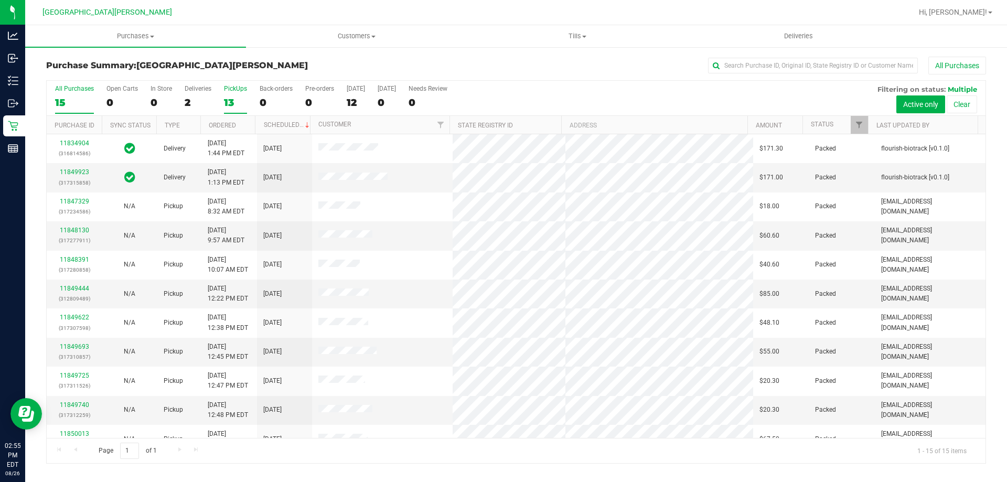
click at [236, 93] on label "PickUps 13" at bounding box center [235, 99] width 23 height 29
click at [0, 0] on input "PickUps 13" at bounding box center [0, 0] width 0 height 0
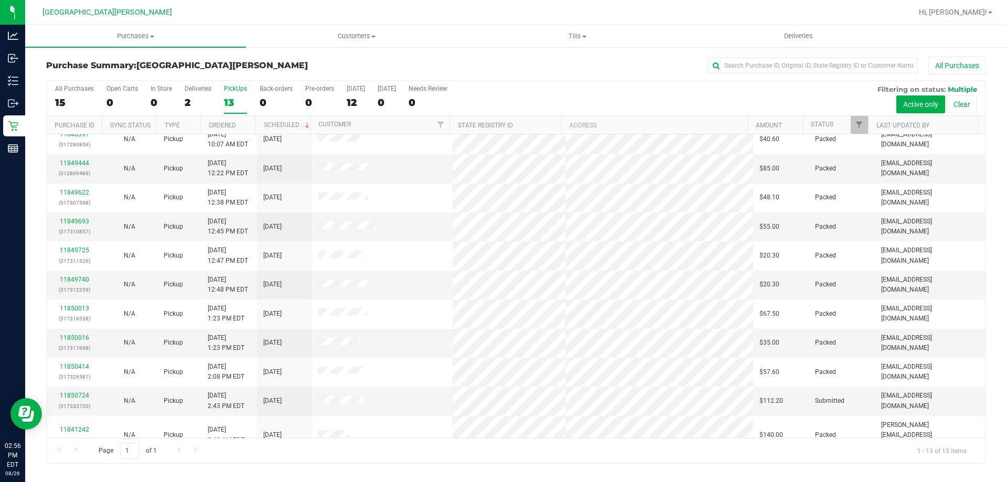
scroll to position [73, 0]
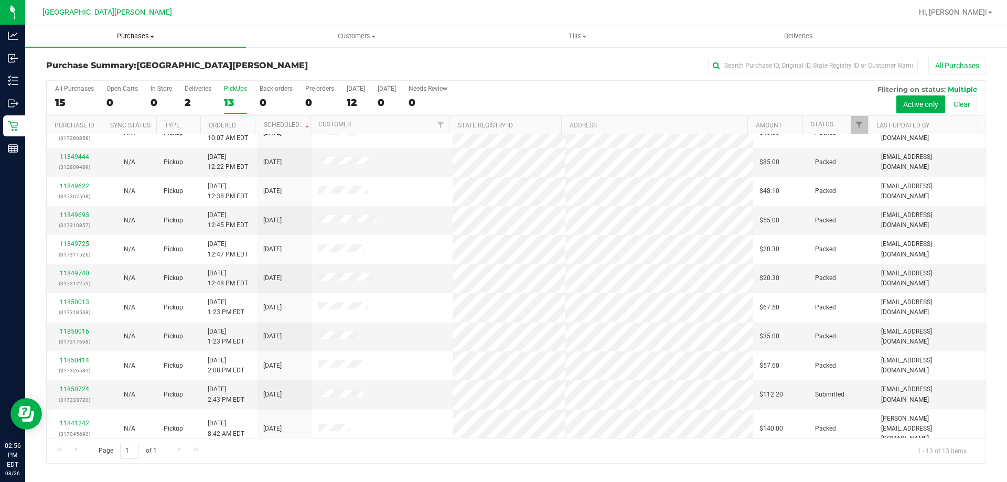
click at [143, 39] on span "Purchases" at bounding box center [135, 35] width 221 height 9
click at [102, 73] on li "Fulfillment" at bounding box center [135, 76] width 221 height 13
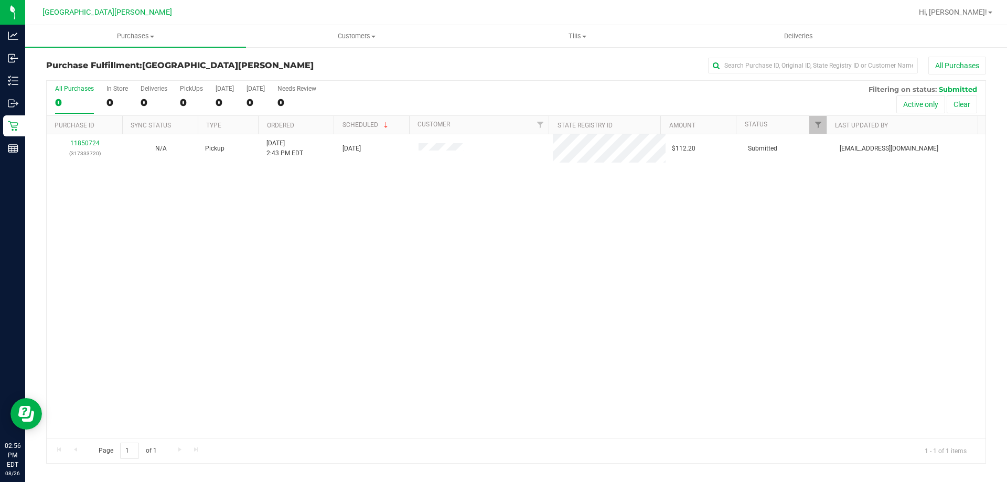
click at [371, 318] on div "11850724 (317333720) N/A Pickup [DATE] 2:43 PM EDT 8/26/2025 $112.20 Submitted …" at bounding box center [516, 286] width 939 height 304
click at [191, 92] on div "PickUps" at bounding box center [191, 88] width 23 height 7
click at [0, 0] on input "PickUps 1" at bounding box center [0, 0] width 0 height 0
click at [191, 92] on div "PickUps" at bounding box center [191, 88] width 23 height 7
click at [0, 0] on input "PickUps 1" at bounding box center [0, 0] width 0 height 0
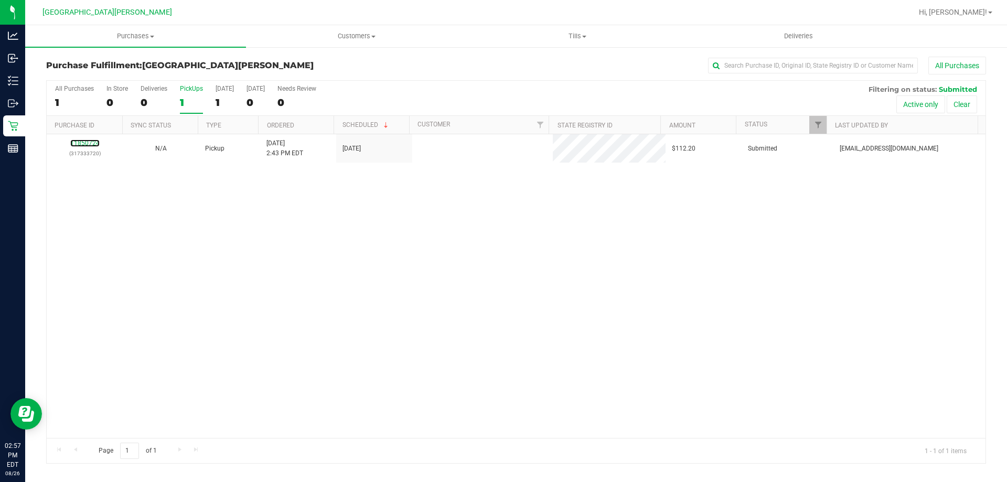
click at [91, 145] on link "11850724" at bounding box center [84, 143] width 29 height 7
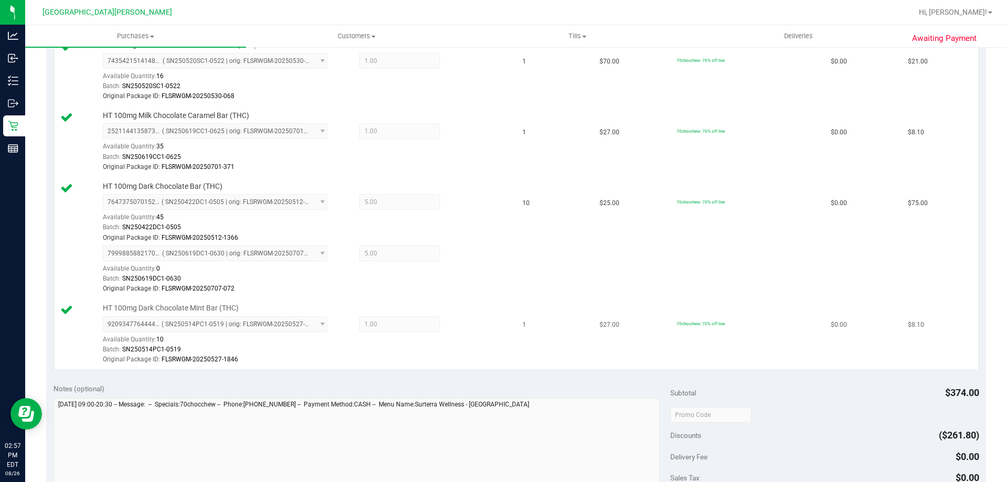
scroll to position [315, 0]
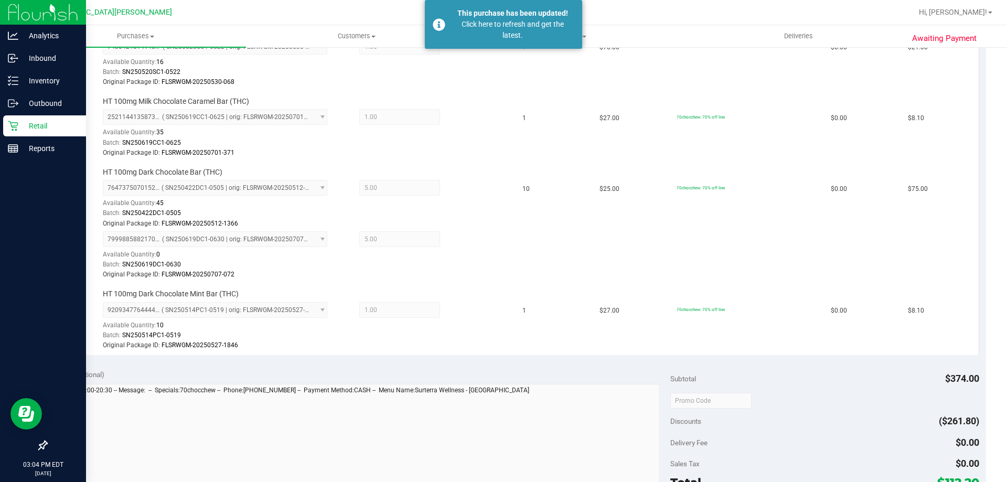
click at [36, 130] on p "Retail" at bounding box center [49, 126] width 63 height 13
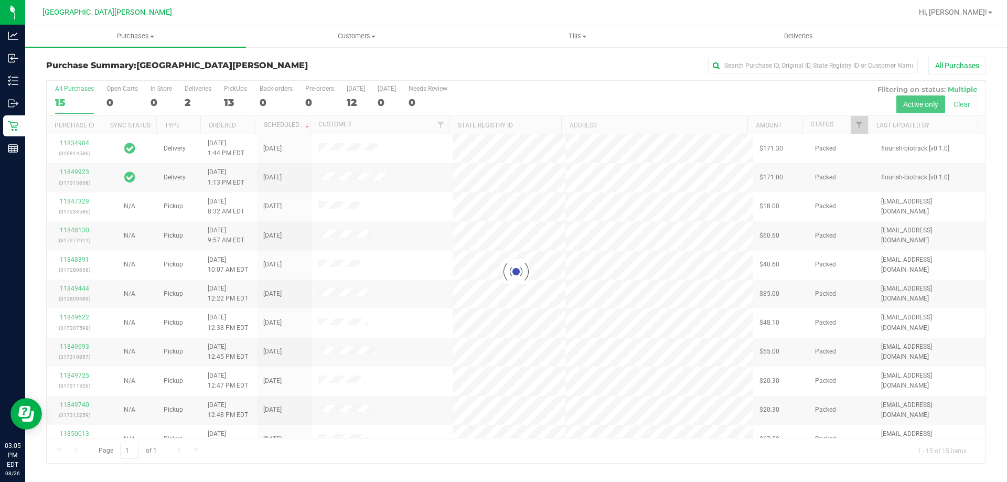
click at [231, 93] on div at bounding box center [516, 272] width 939 height 383
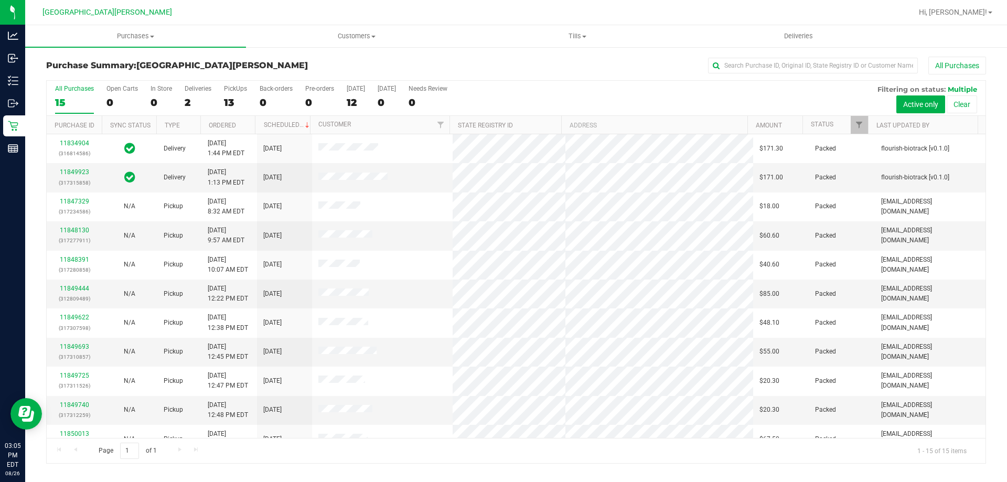
click at [231, 93] on label "PickUps 13" at bounding box center [235, 99] width 23 height 29
click at [0, 0] on input "PickUps 13" at bounding box center [0, 0] width 0 height 0
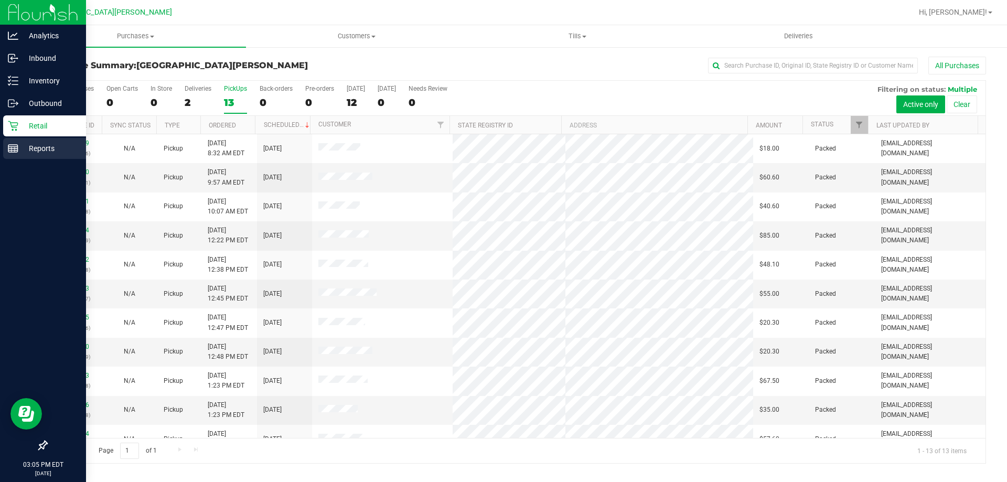
click at [39, 146] on p "Reports" at bounding box center [49, 148] width 63 height 13
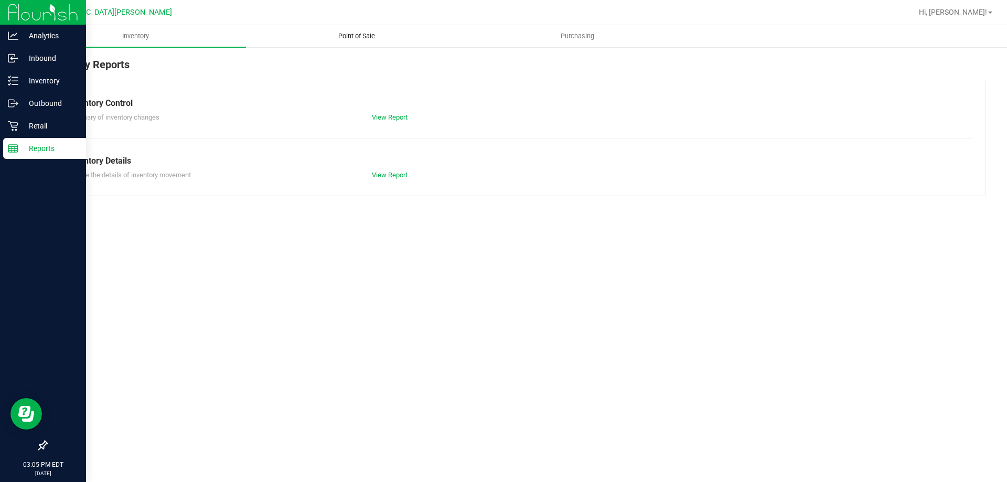
click at [354, 35] on span "Point of Sale" at bounding box center [356, 35] width 65 height 9
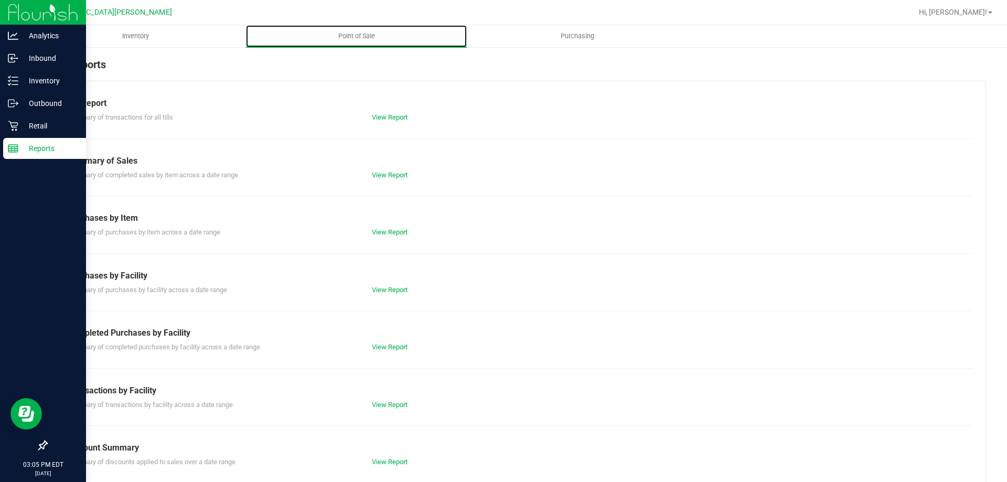
scroll to position [69, 0]
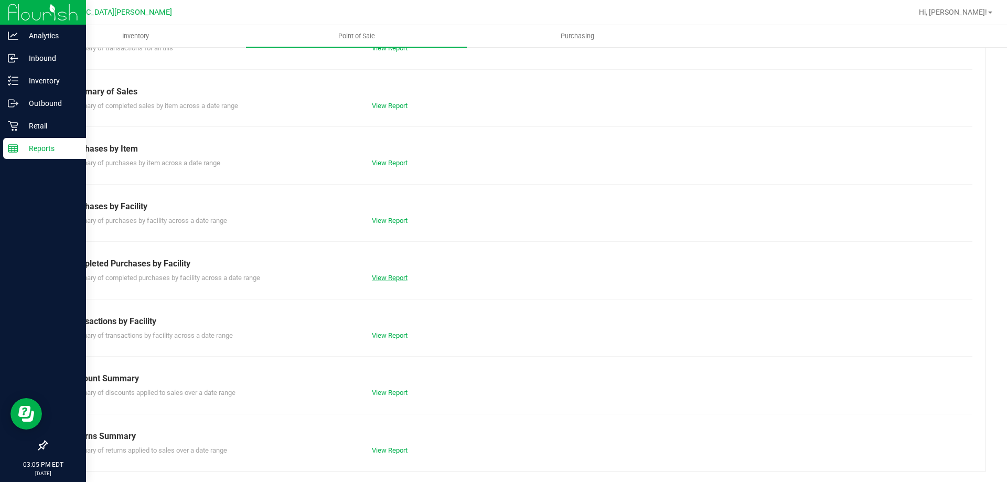
click at [381, 281] on link "View Report" at bounding box center [390, 278] width 36 height 8
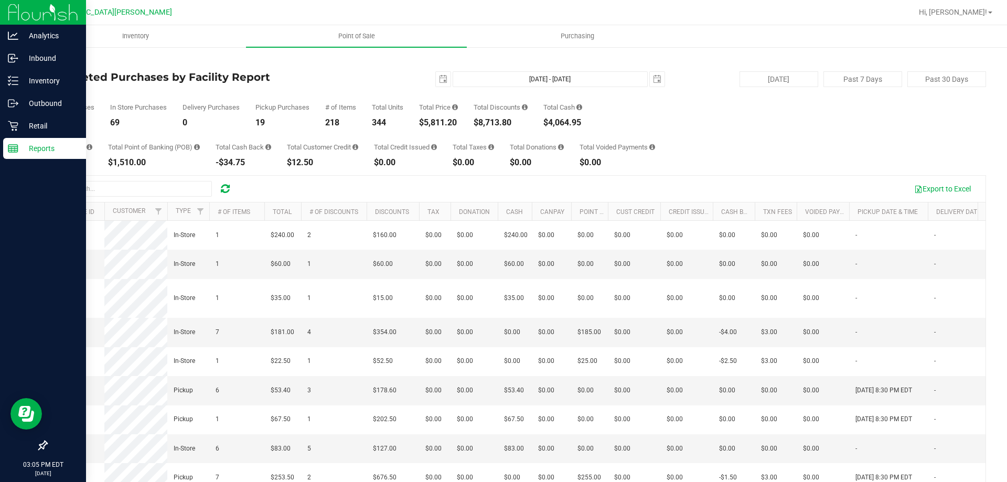
click at [435, 121] on div "$5,811.20" at bounding box center [438, 123] width 39 height 8
click at [8, 132] on div "Retail" at bounding box center [44, 125] width 83 height 21
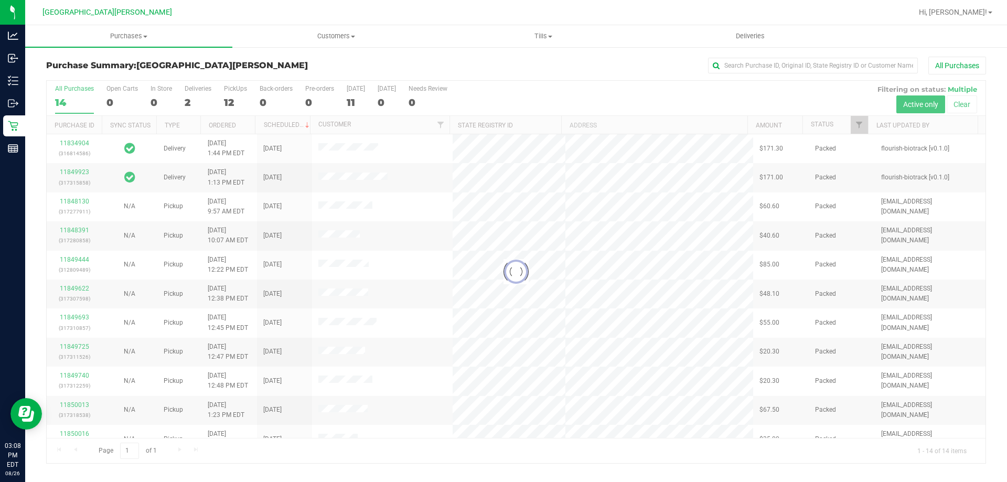
click at [233, 91] on div at bounding box center [516, 272] width 939 height 383
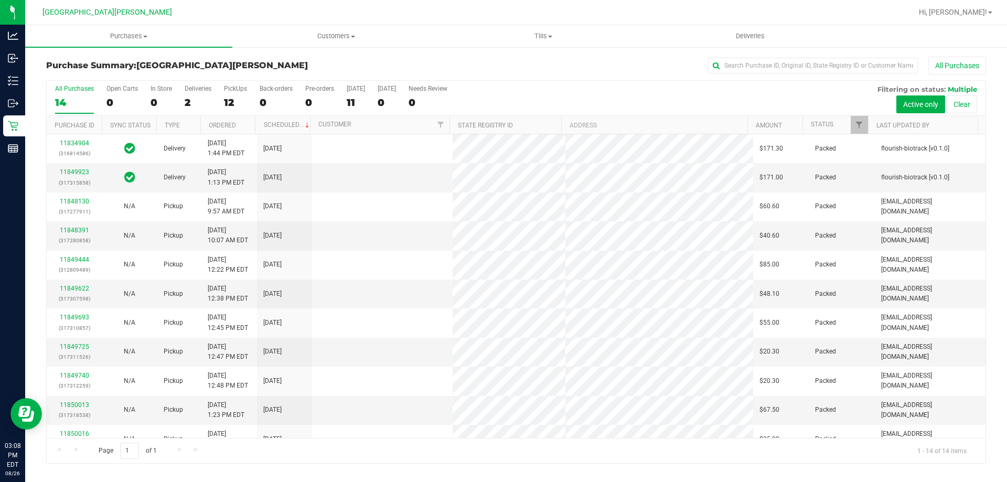
click at [233, 91] on div "PickUps" at bounding box center [235, 88] width 23 height 7
click at [0, 0] on input "PickUps 12" at bounding box center [0, 0] width 0 height 0
click at [232, 94] on label "PickUps 12" at bounding box center [235, 99] width 23 height 29
click at [0, 0] on input "PickUps 12" at bounding box center [0, 0] width 0 height 0
click at [232, 91] on div "PickUps" at bounding box center [235, 88] width 23 height 7
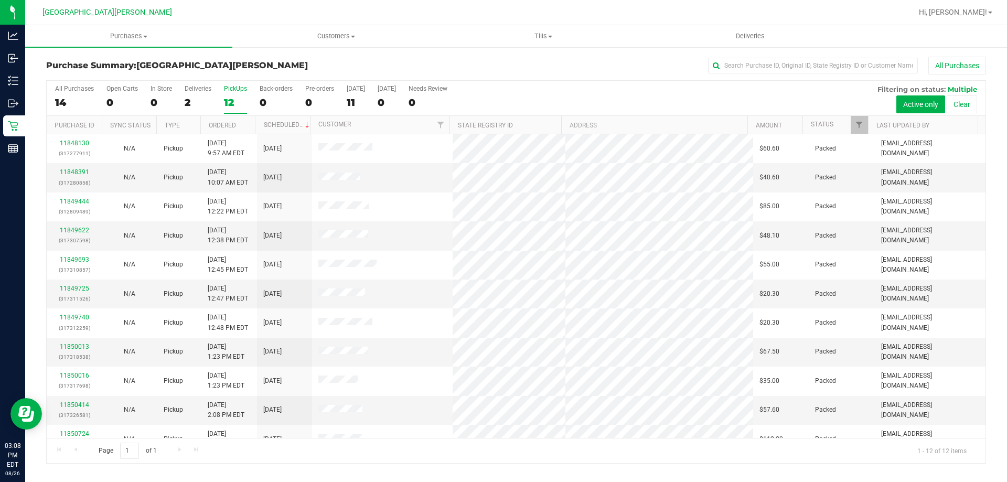
click at [0, 0] on input "PickUps 12" at bounding box center [0, 0] width 0 height 0
click at [239, 93] on label "PickUps 12" at bounding box center [235, 99] width 23 height 29
click at [0, 0] on input "PickUps 12" at bounding box center [0, 0] width 0 height 0
click at [230, 112] on label "PickUps 12" at bounding box center [235, 99] width 23 height 29
click at [0, 0] on input "PickUps 12" at bounding box center [0, 0] width 0 height 0
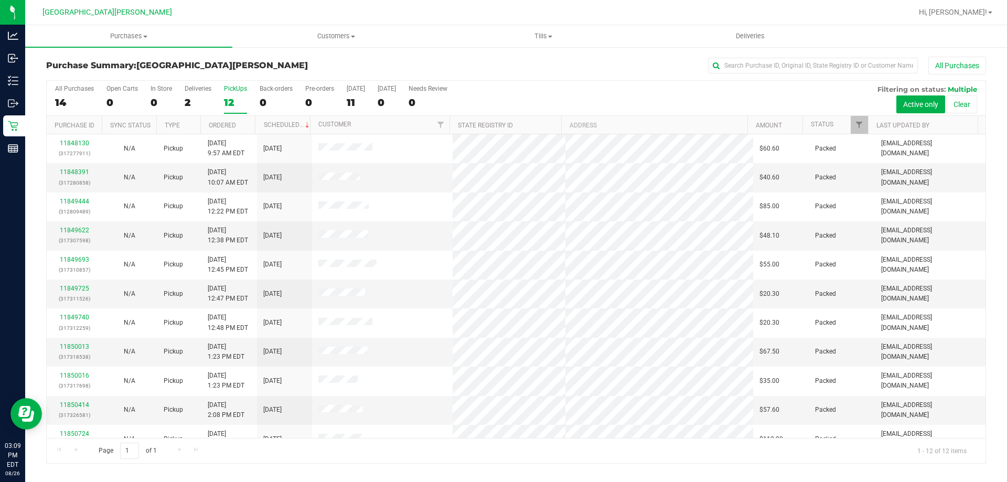
click at [226, 100] on div "12" at bounding box center [235, 103] width 23 height 12
click at [0, 0] on input "PickUps 12" at bounding box center [0, 0] width 0 height 0
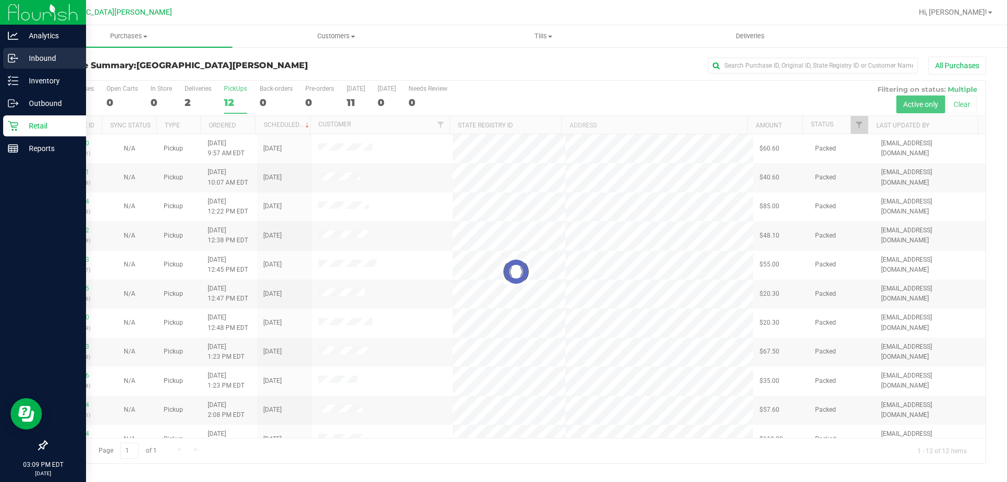
click at [20, 60] on p "Inbound" at bounding box center [49, 58] width 63 height 13
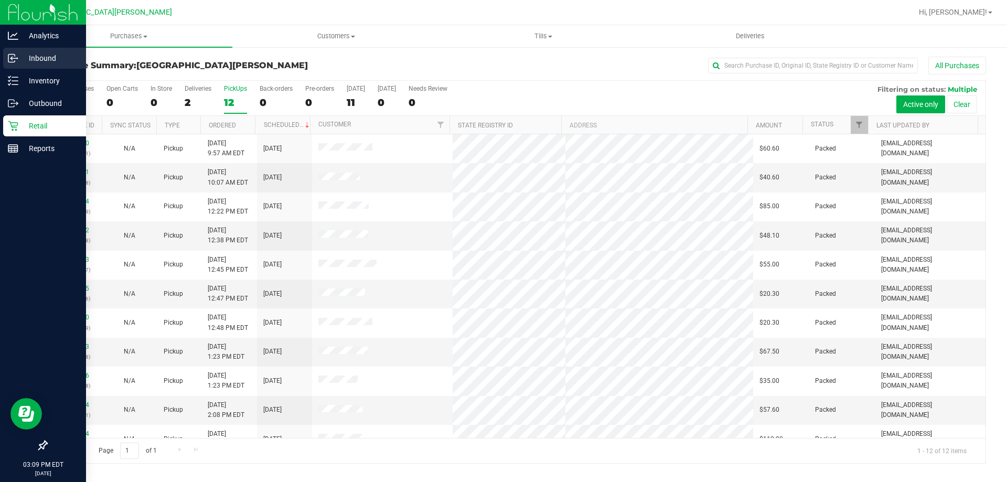
click at [23, 59] on p "Inbound" at bounding box center [49, 58] width 63 height 13
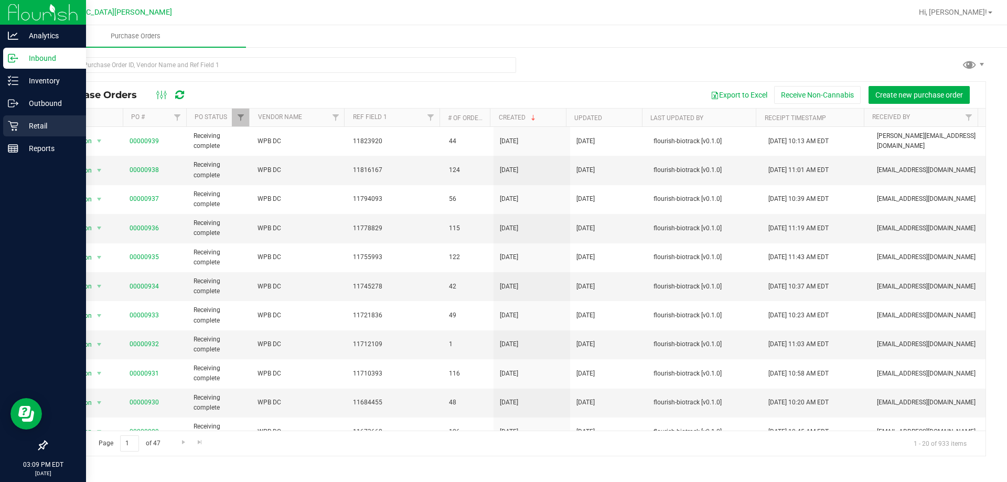
click at [9, 129] on icon at bounding box center [13, 126] width 10 height 10
